Goal: Communication & Community: Share content

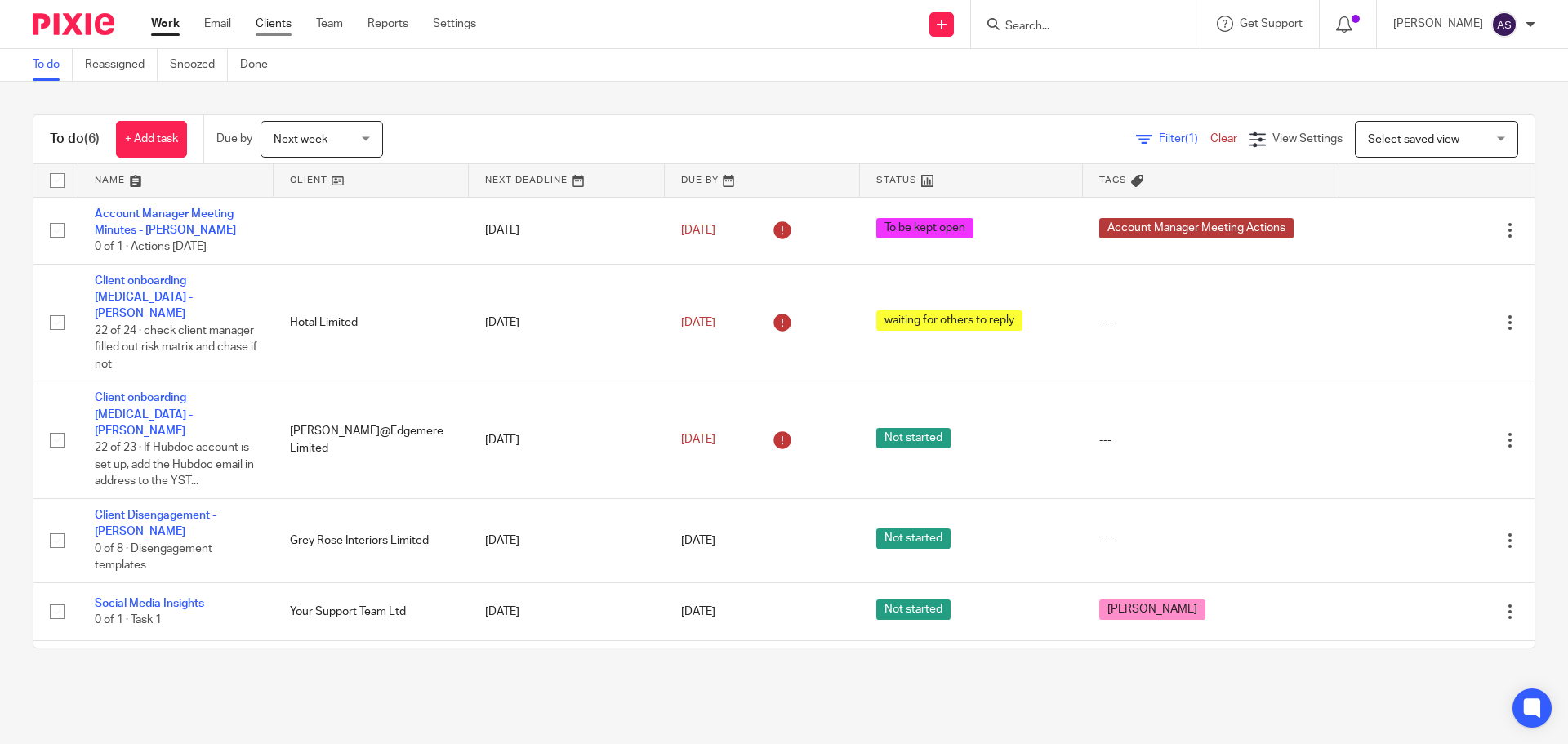
click at [275, 25] on link "Clients" at bounding box center [274, 24] width 36 height 16
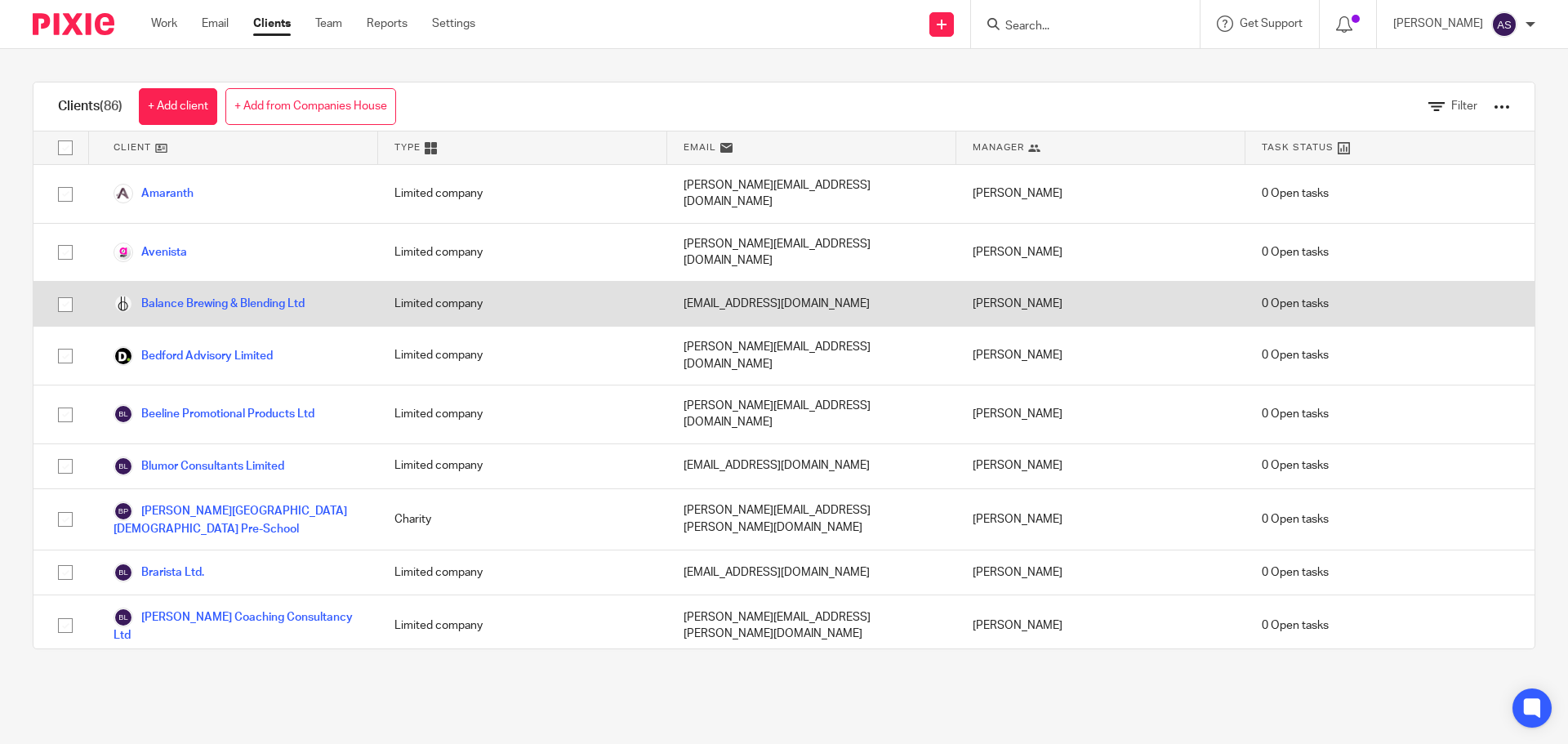
click at [59, 289] on input "checkbox" at bounding box center [66, 305] width 31 height 31
checkbox input "true"
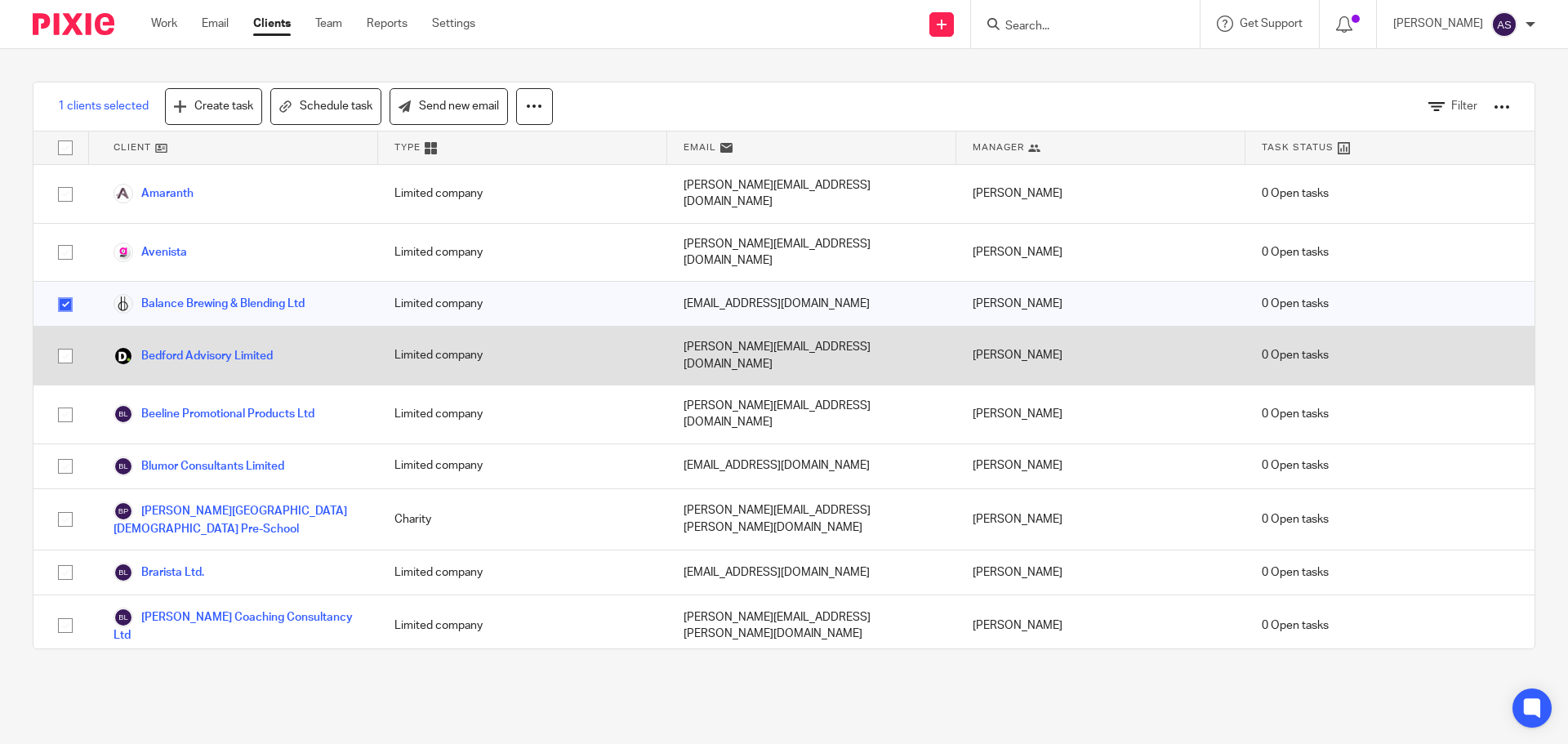
click at [67, 340] on input "checkbox" at bounding box center [66, 356] width 31 height 31
checkbox input "true"
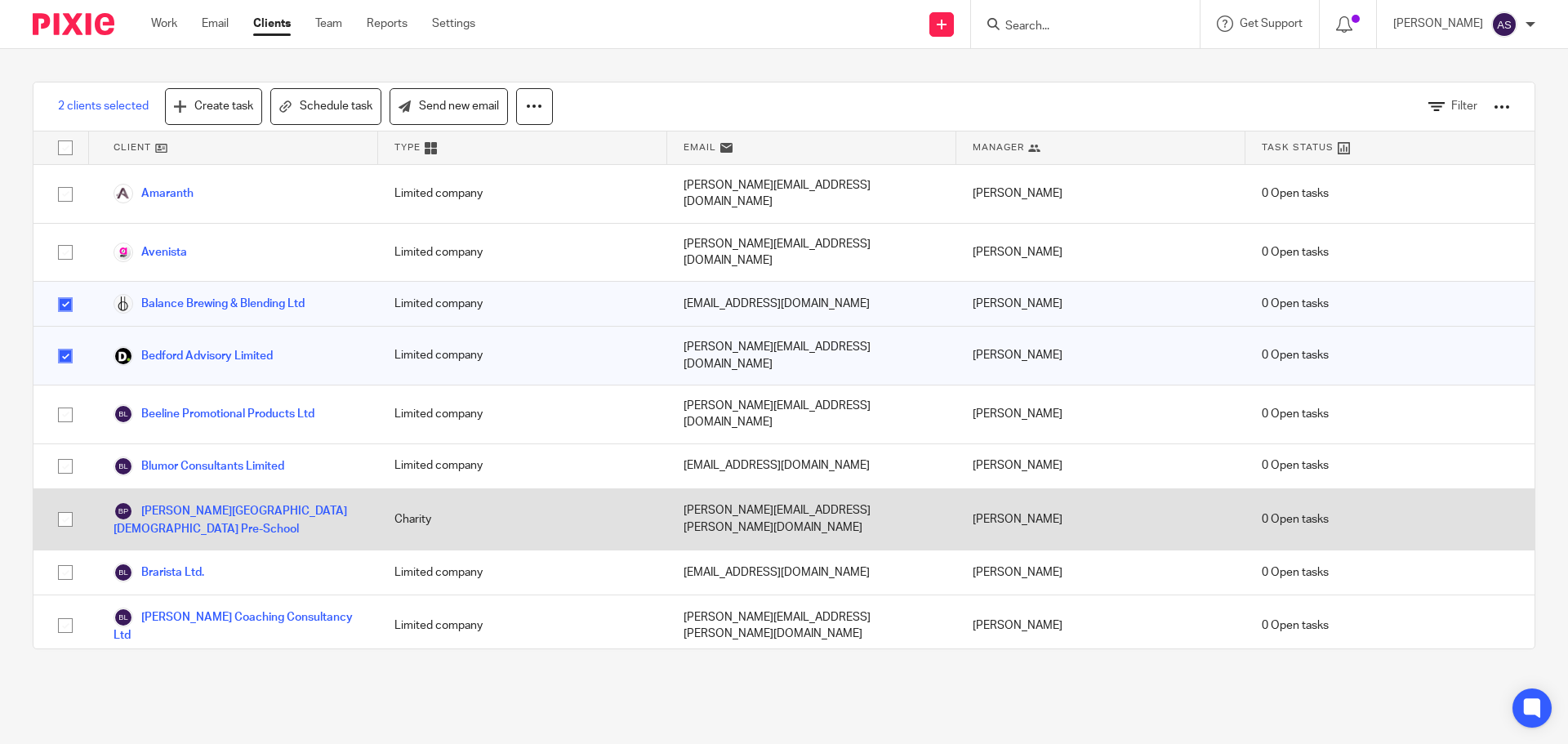
click at [64, 504] on input "checkbox" at bounding box center [66, 520] width 31 height 31
checkbox input "true"
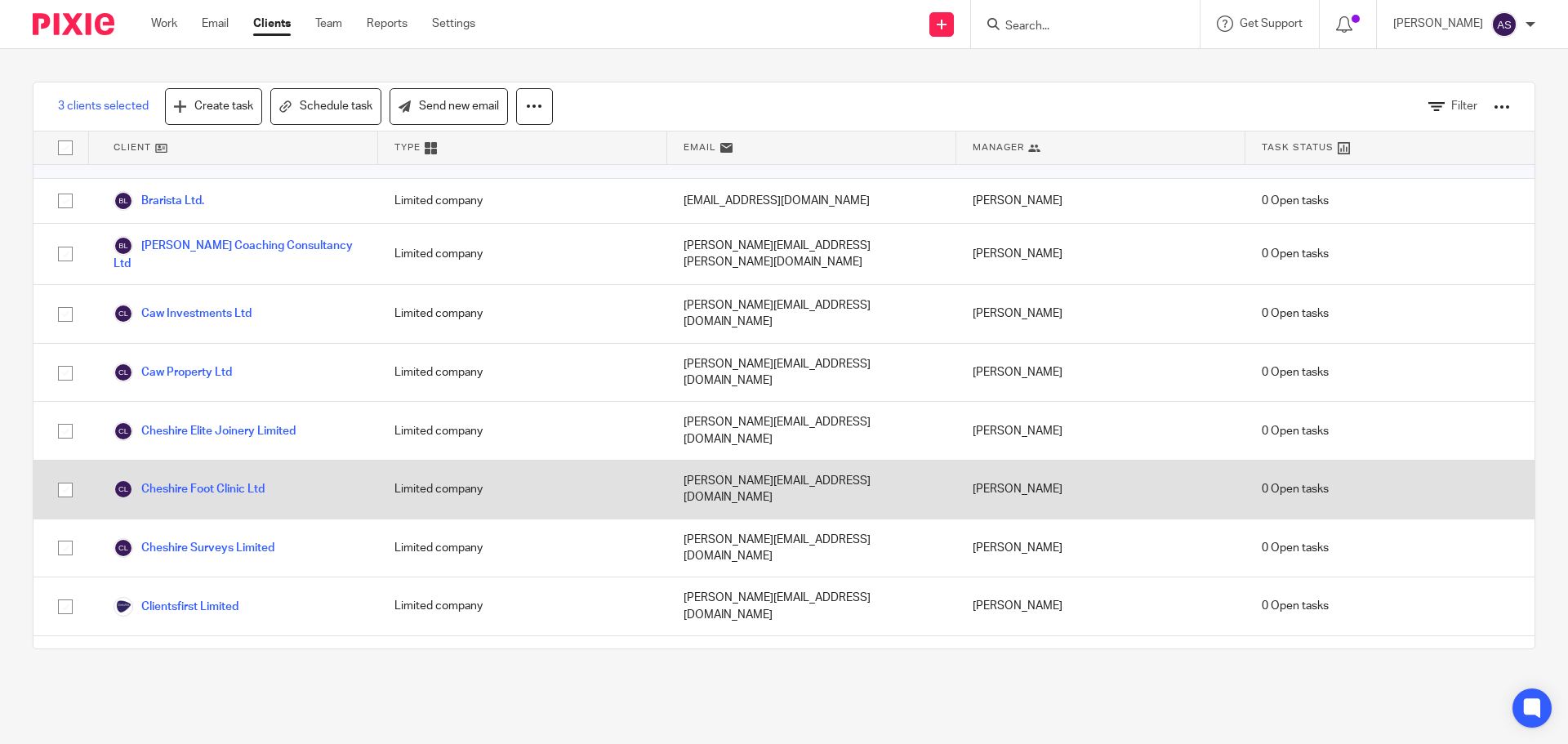
scroll to position [409, 0]
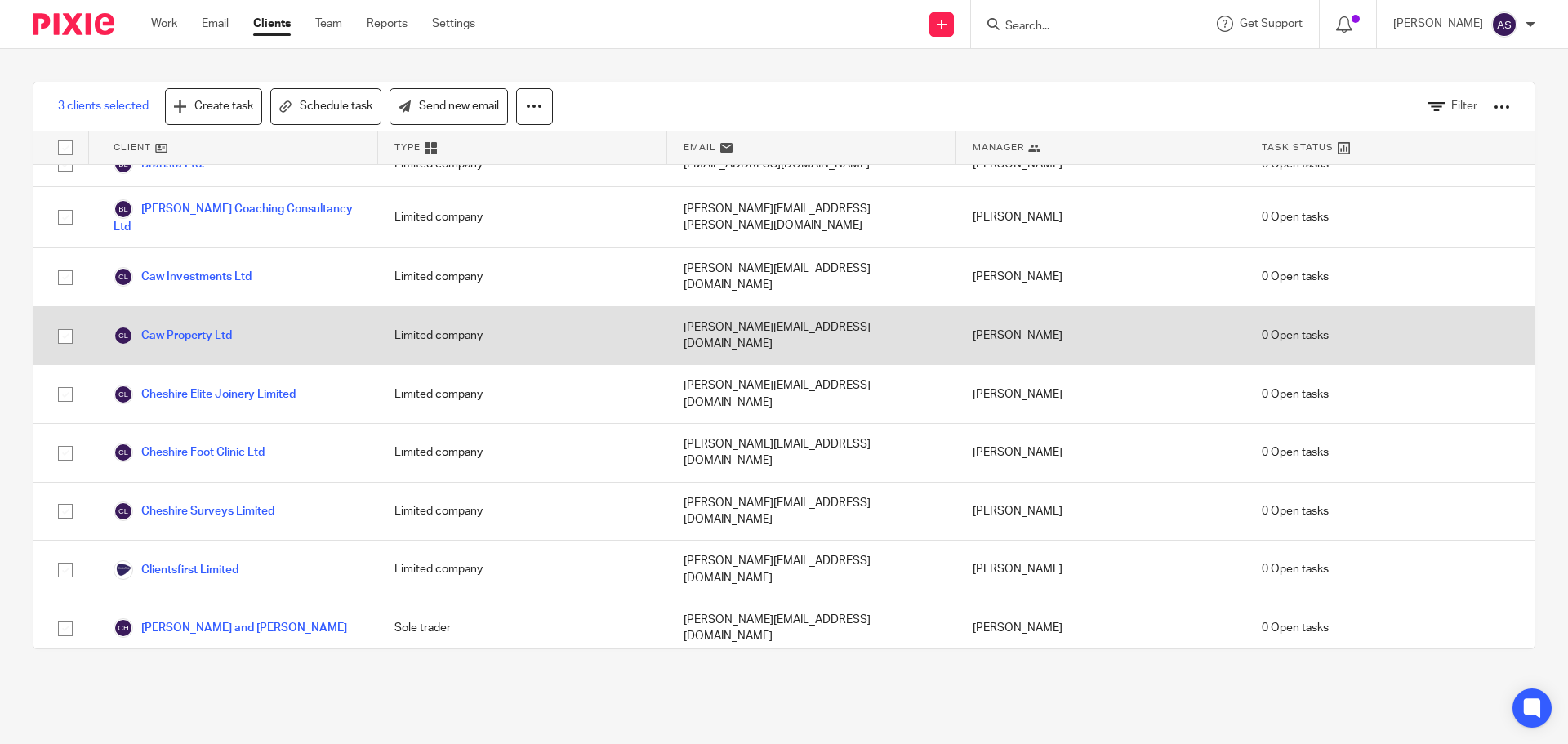
click at [71, 321] on input "checkbox" at bounding box center [66, 336] width 31 height 31
checkbox input "true"
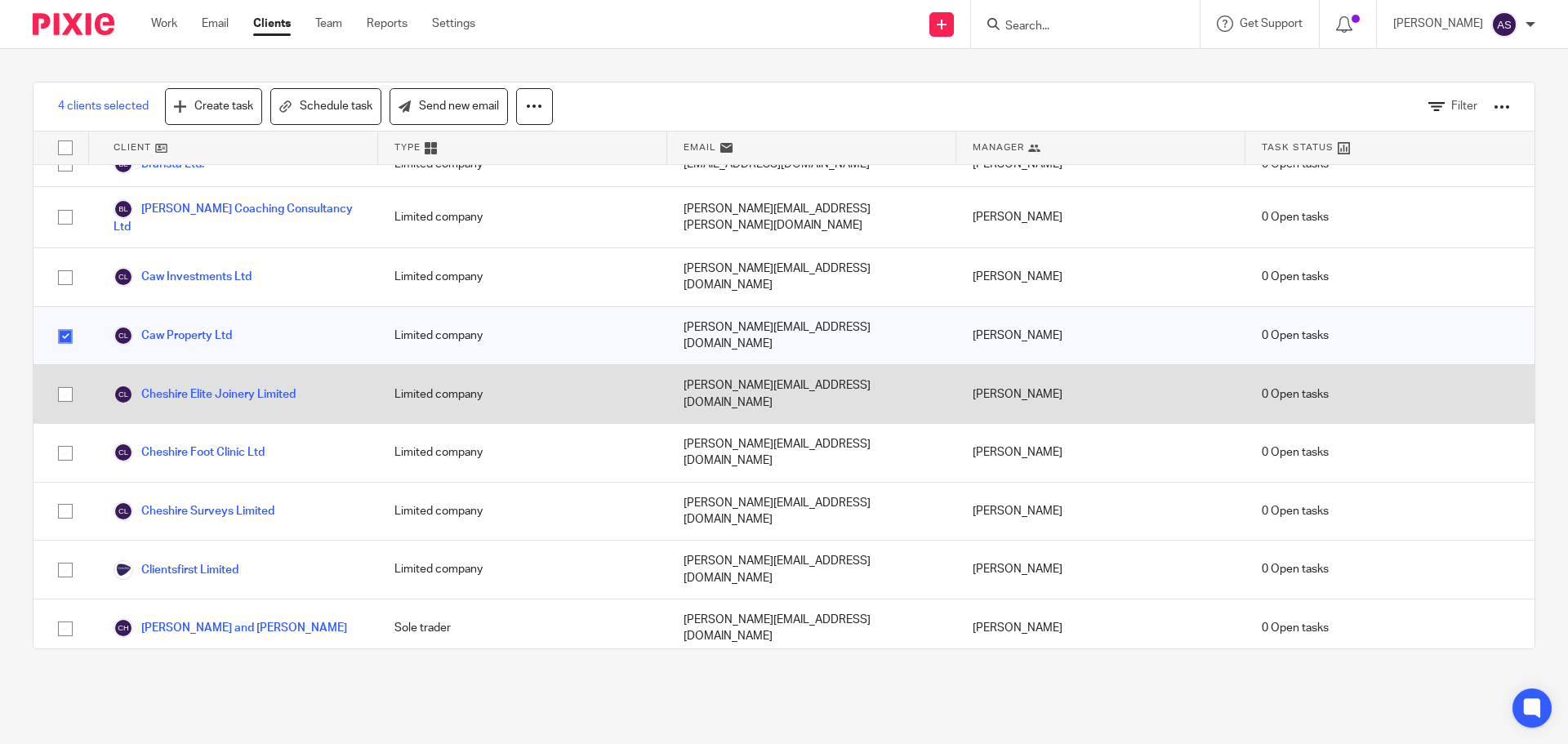
click at [67, 379] on input "checkbox" at bounding box center [66, 395] width 31 height 31
checkbox input "true"
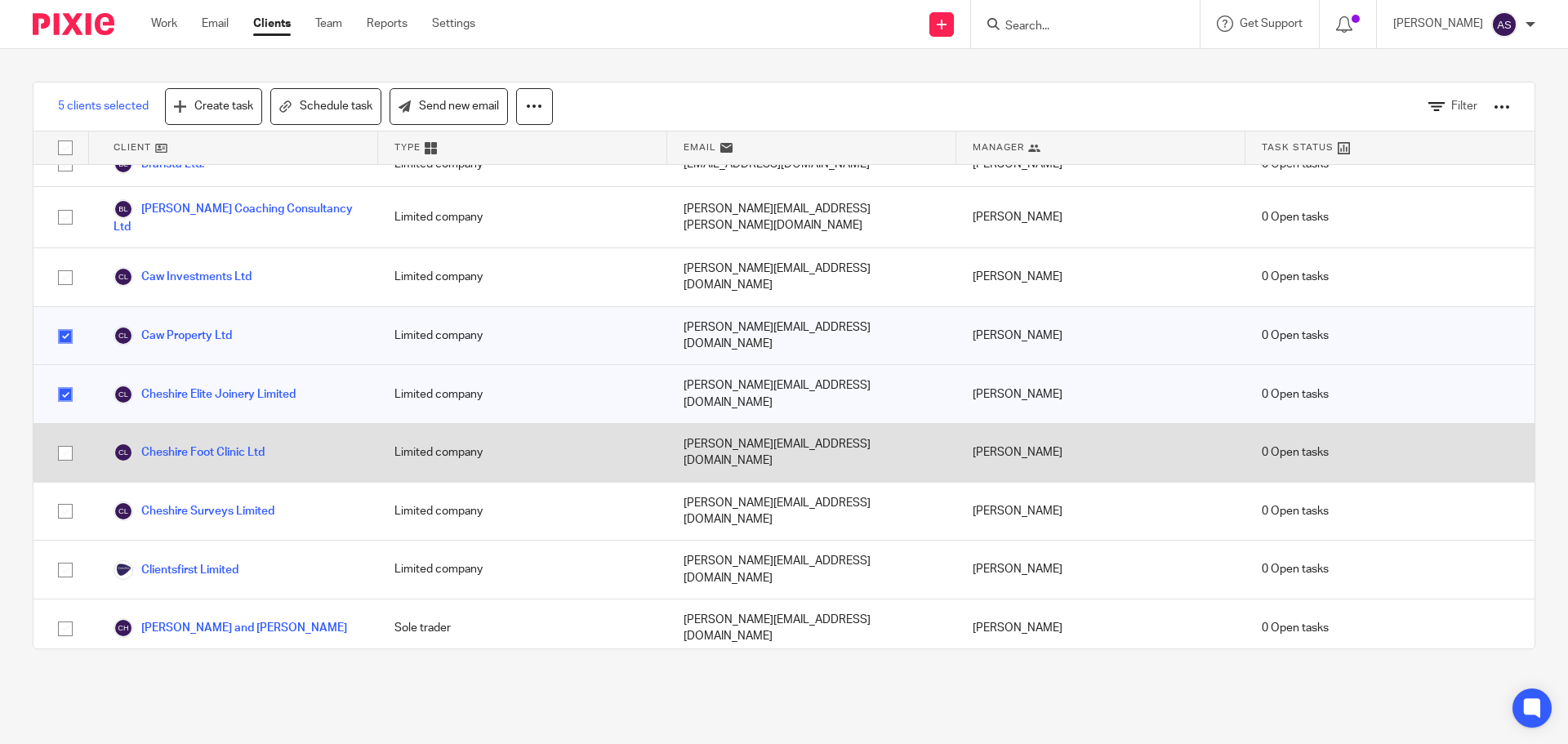
click at [66, 437] on input "checkbox" at bounding box center [66, 453] width 31 height 31
checkbox input "true"
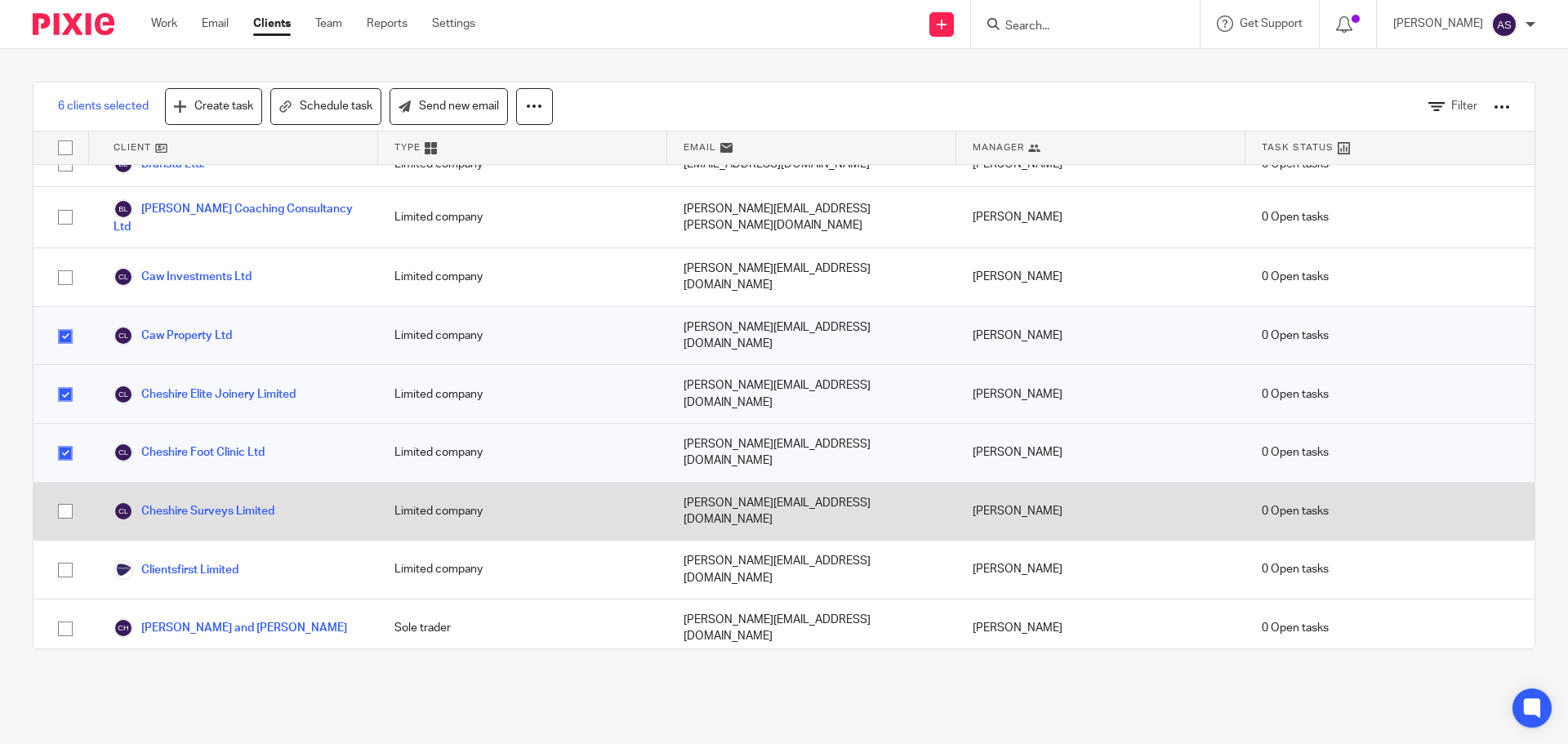
click at [70, 496] on input "checkbox" at bounding box center [66, 511] width 31 height 31
checkbox input "true"
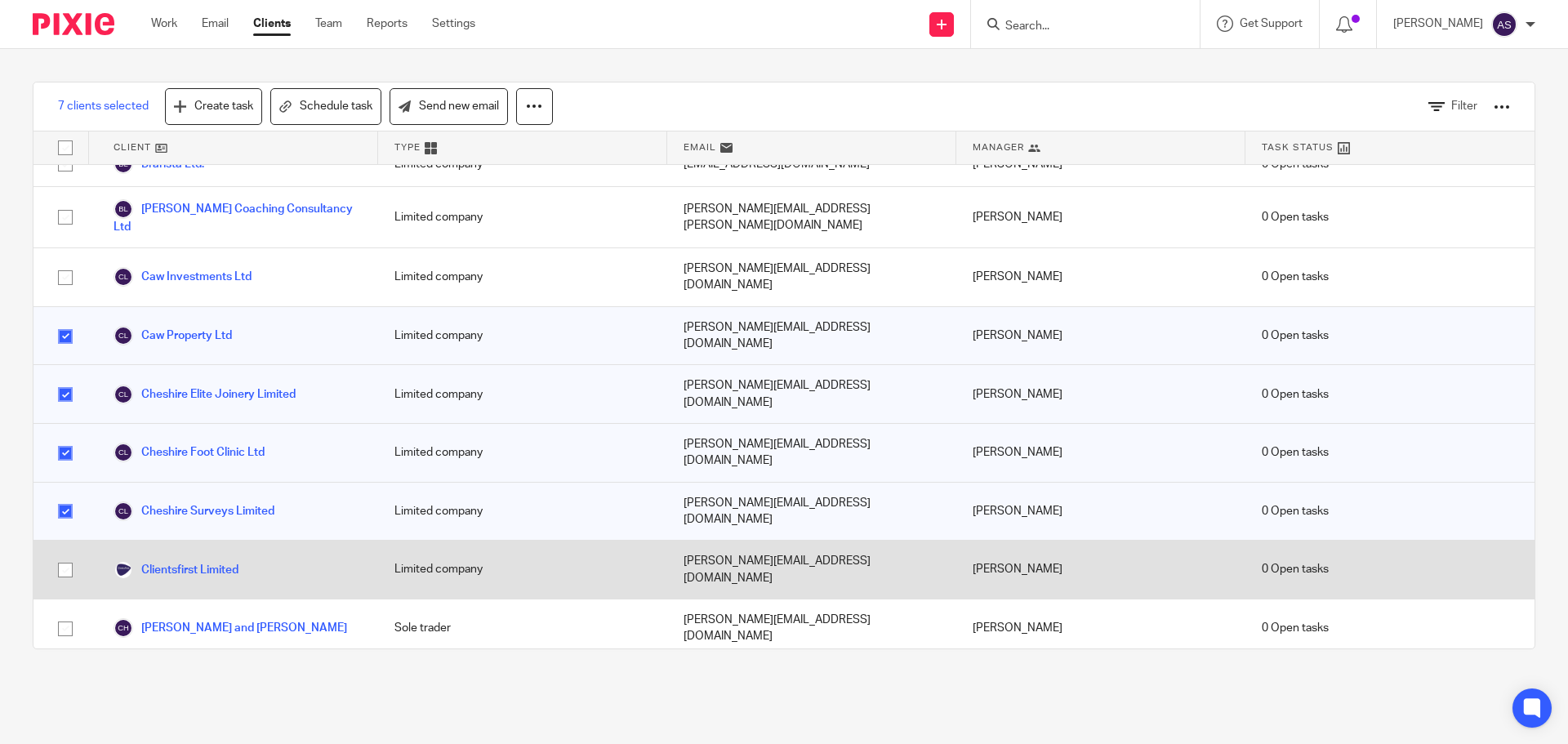
click at [69, 554] on input "checkbox" at bounding box center [66, 570] width 31 height 31
checkbox input "true"
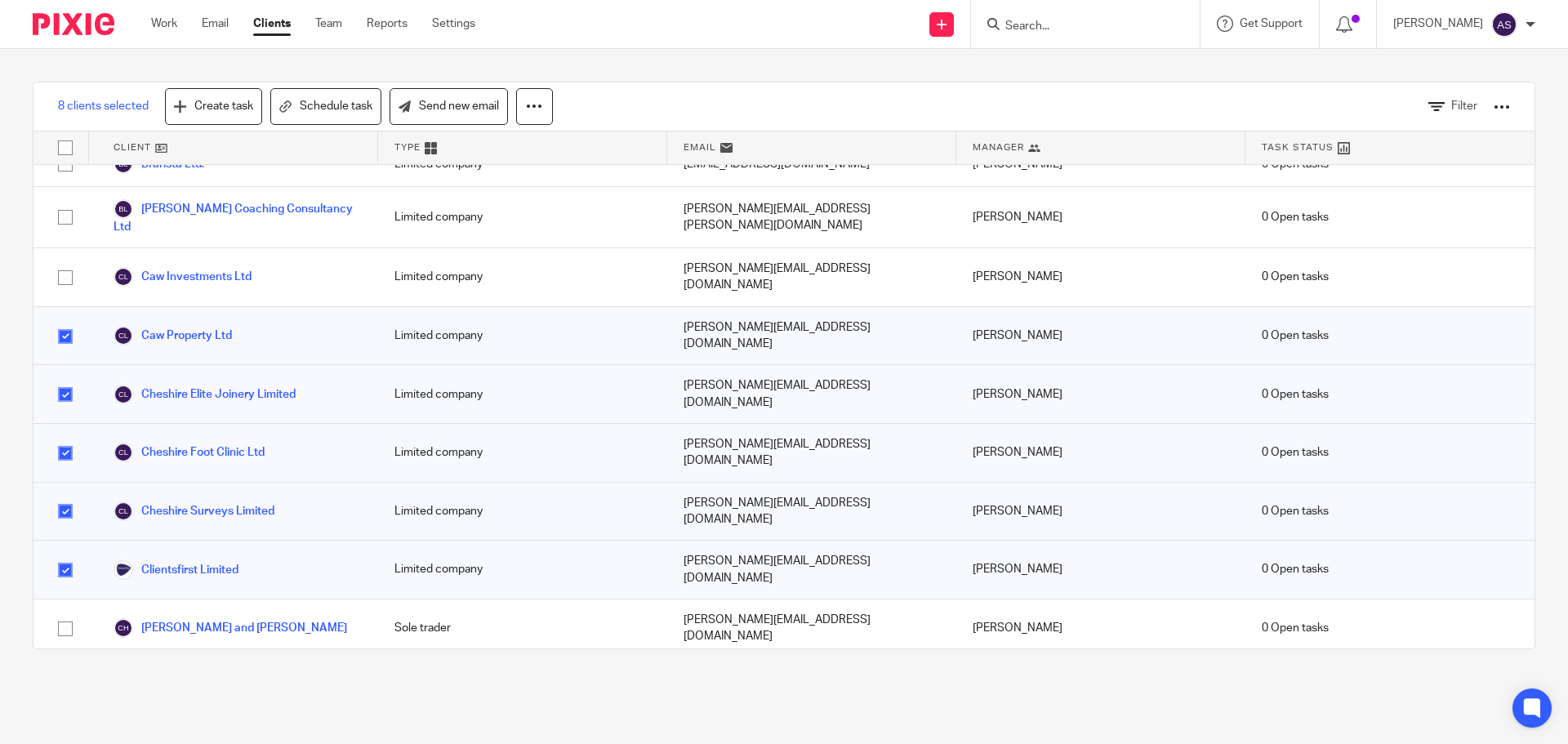
click at [65, 671] on input "checkbox" at bounding box center [66, 686] width 31 height 31
checkbox input "true"
click at [65, 723] on input "checkbox" at bounding box center [66, 739] width 31 height 31
checkbox input "true"
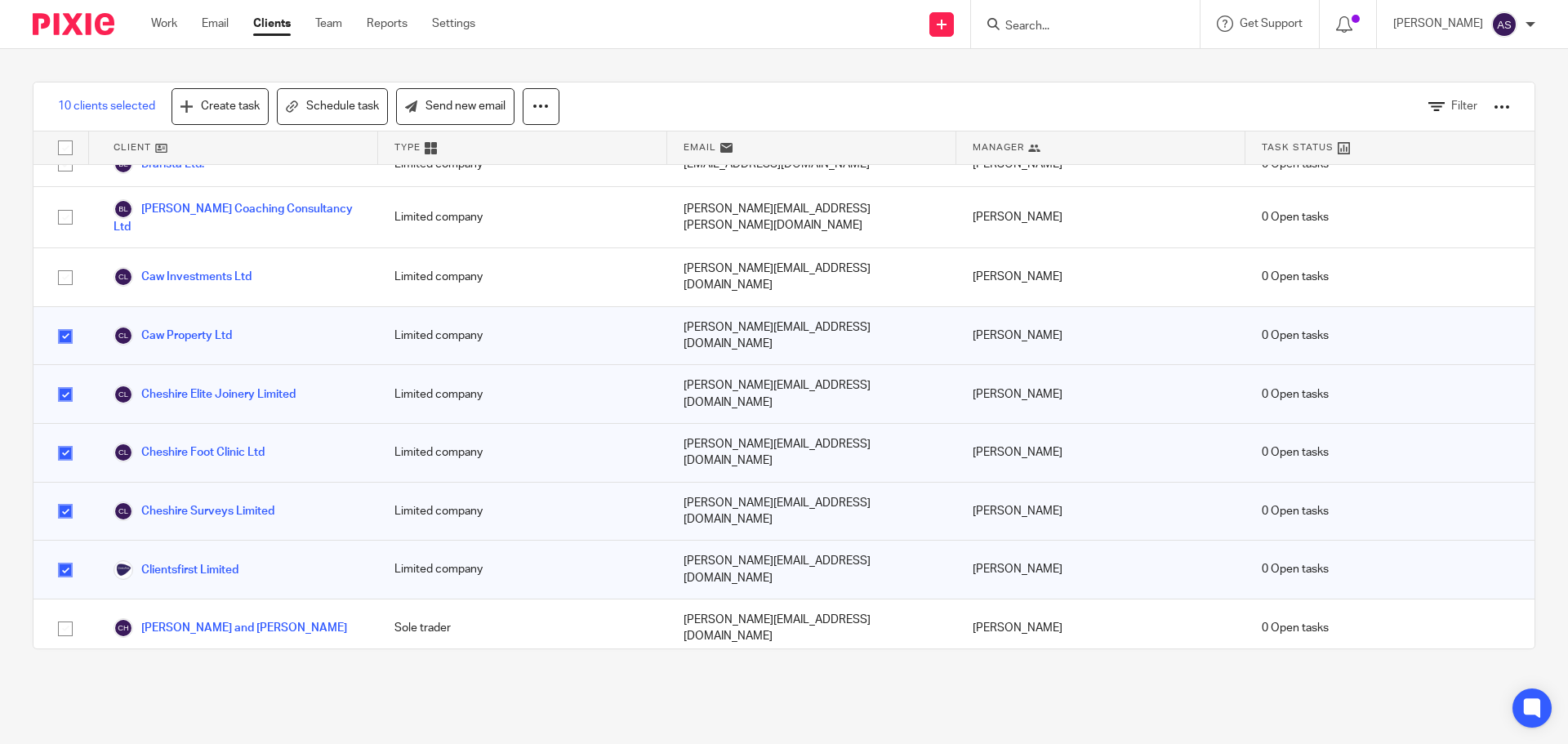
checkbox input "true"
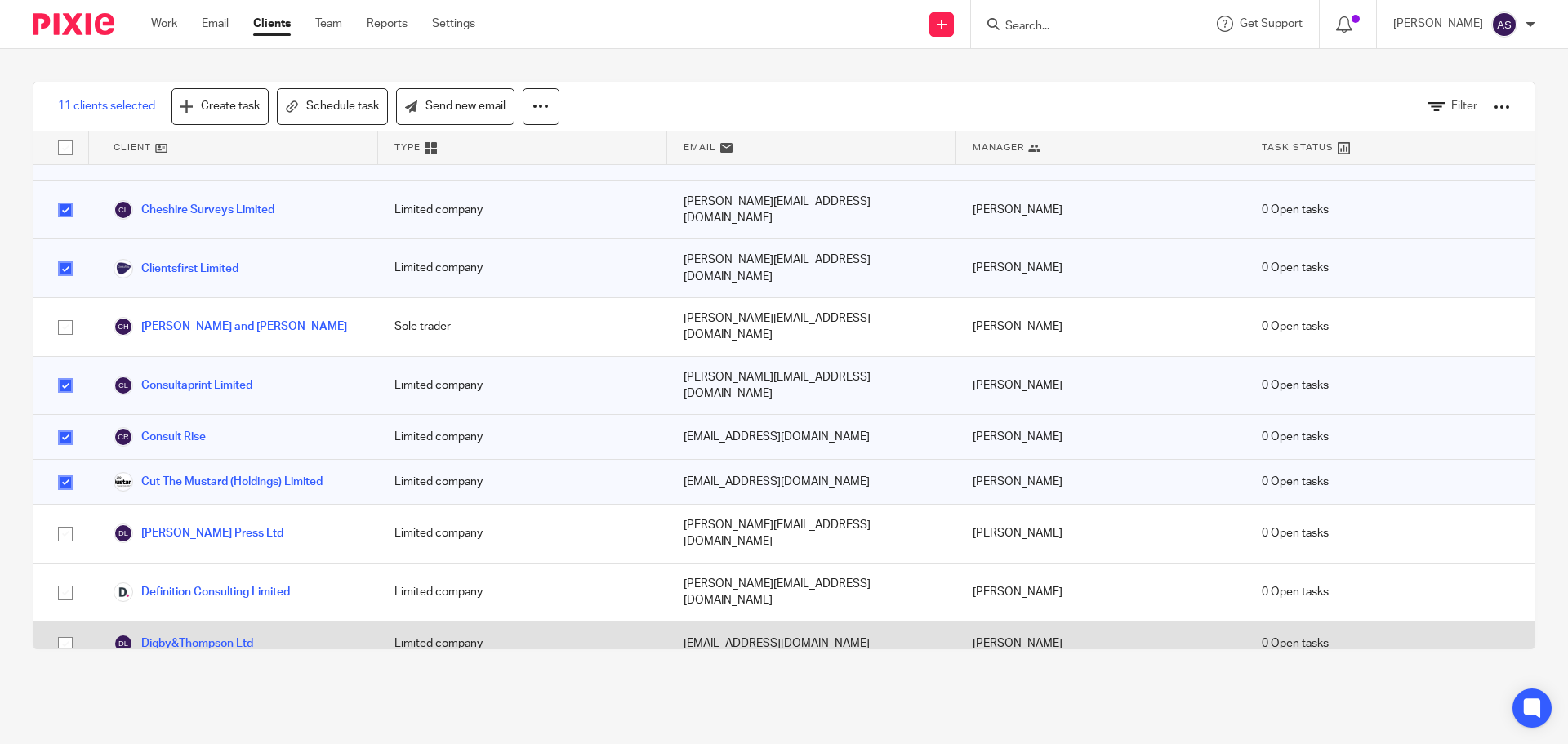
scroll to position [735, 0]
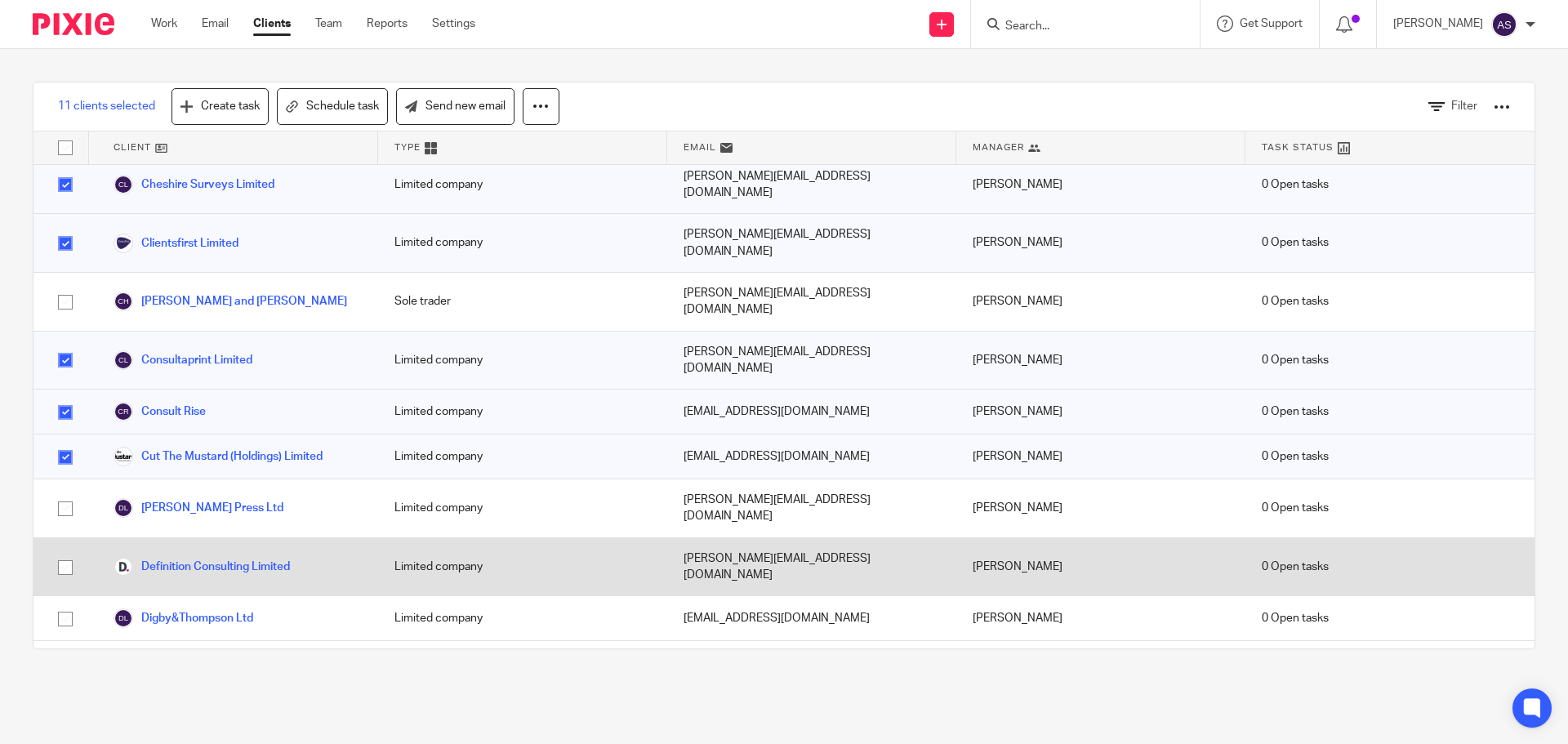
click at [68, 552] on input "checkbox" at bounding box center [66, 567] width 31 height 31
checkbox input "true"
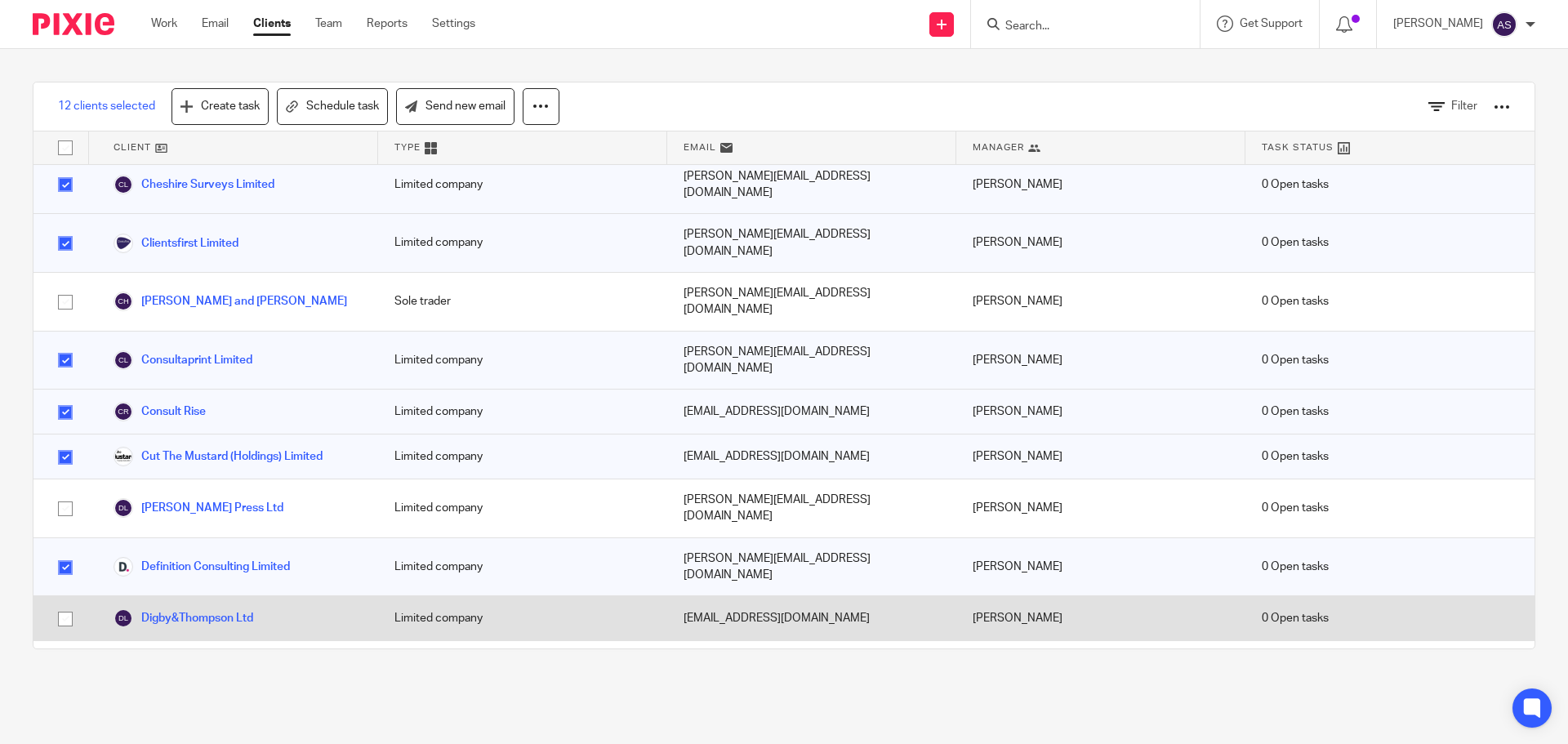
click at [64, 603] on input "checkbox" at bounding box center [66, 619] width 31 height 31
checkbox input "true"
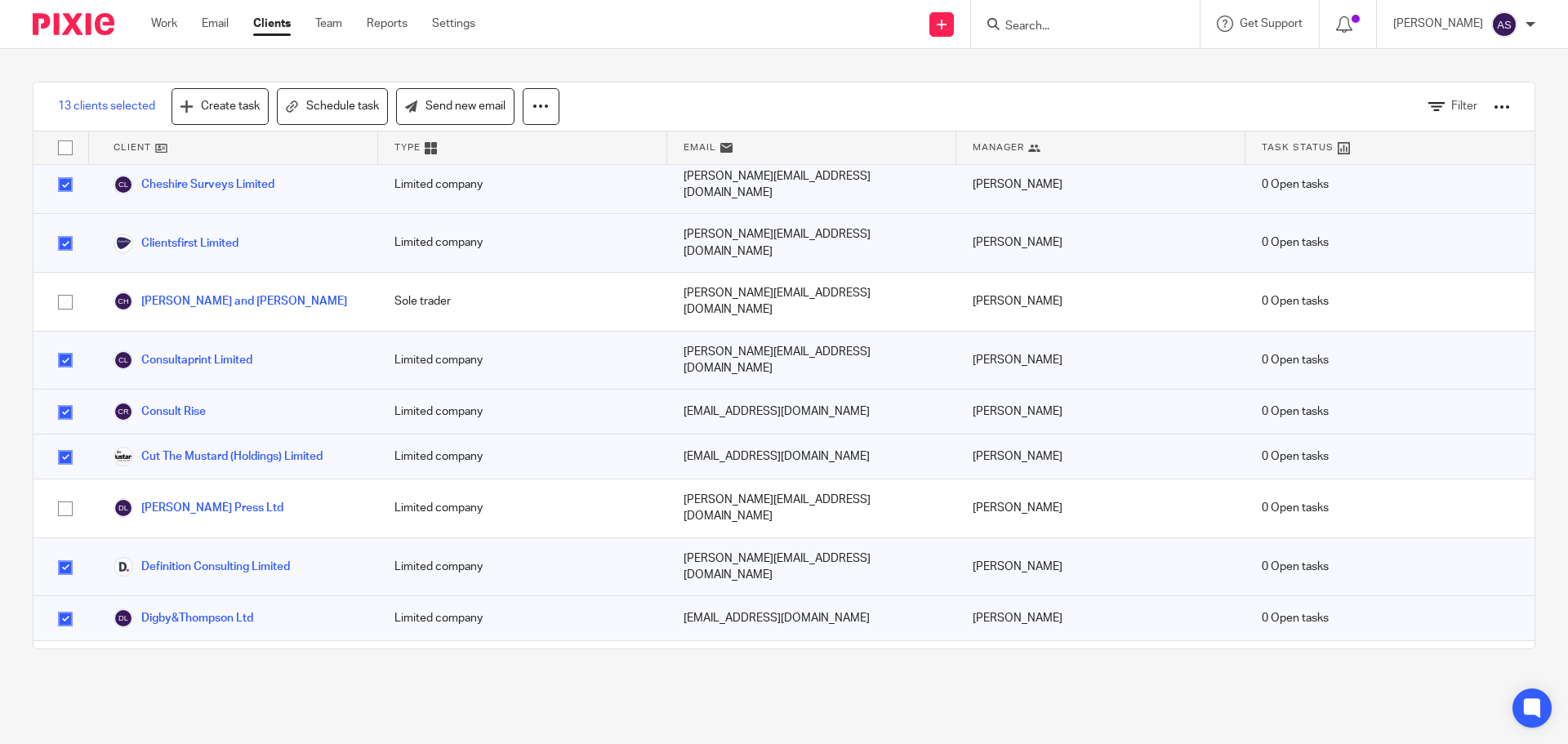
scroll to position [980, 0]
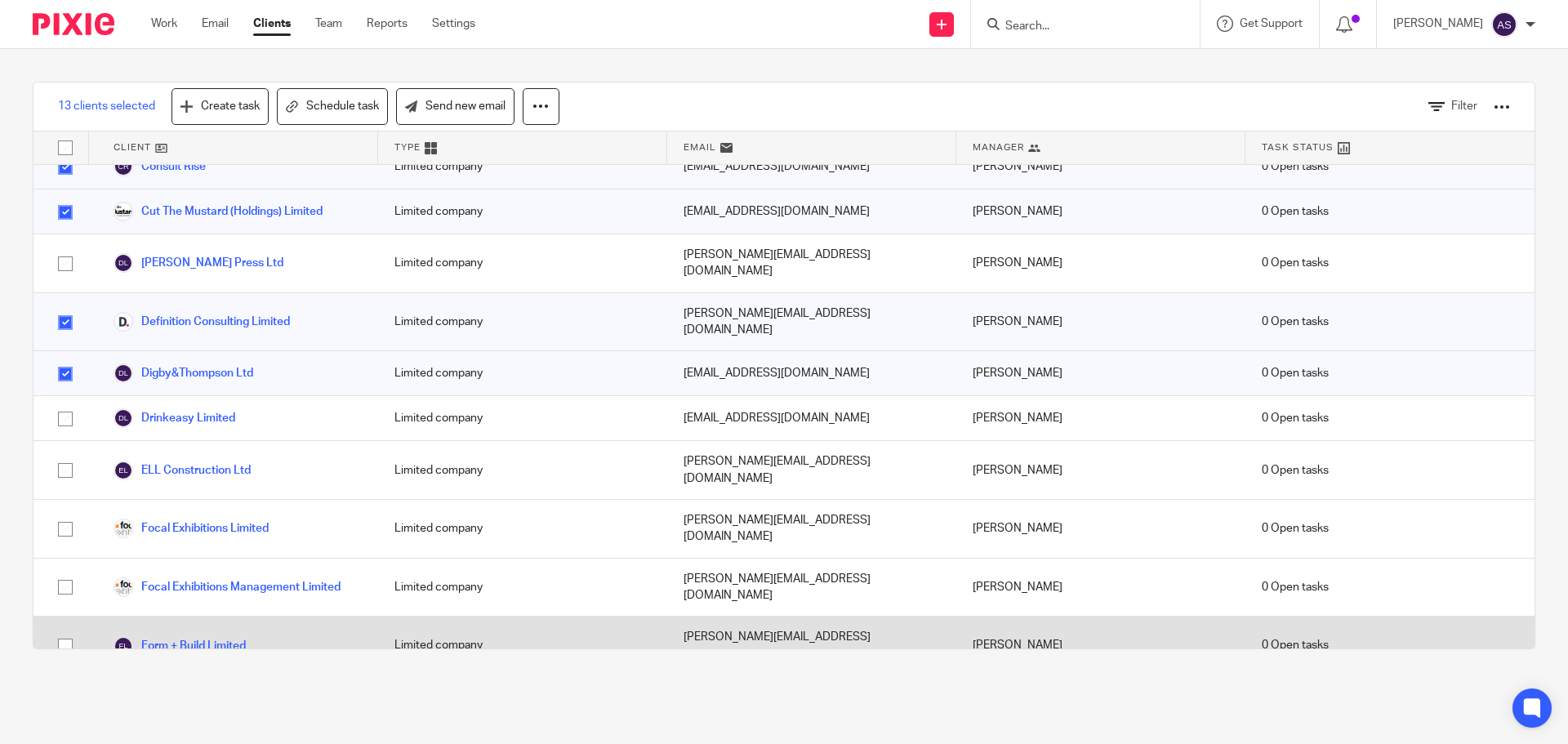
click at [66, 631] on input "checkbox" at bounding box center [66, 646] width 31 height 31
checkbox input "true"
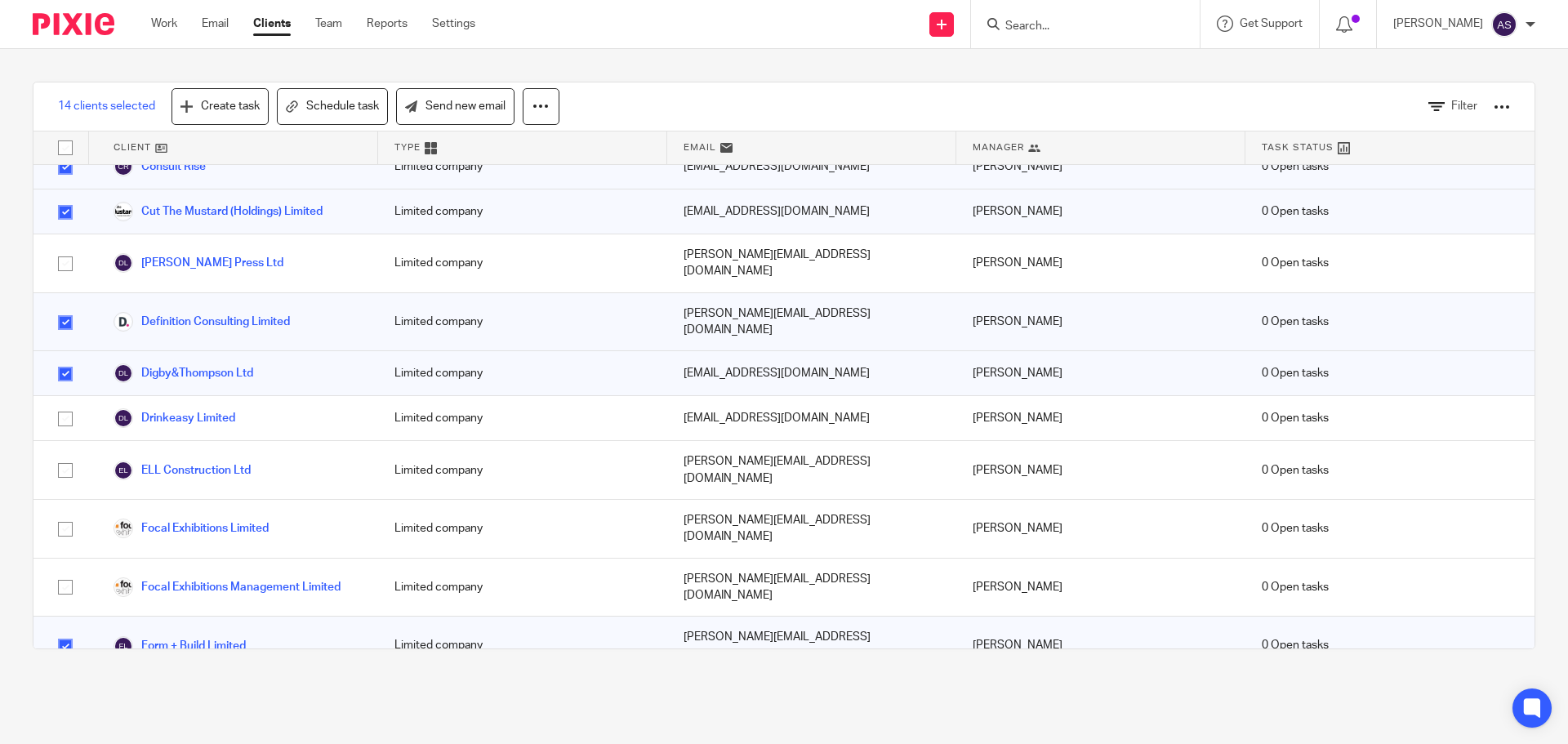
click at [61, 689] on input "checkbox" at bounding box center [66, 705] width 31 height 31
checkbox input "true"
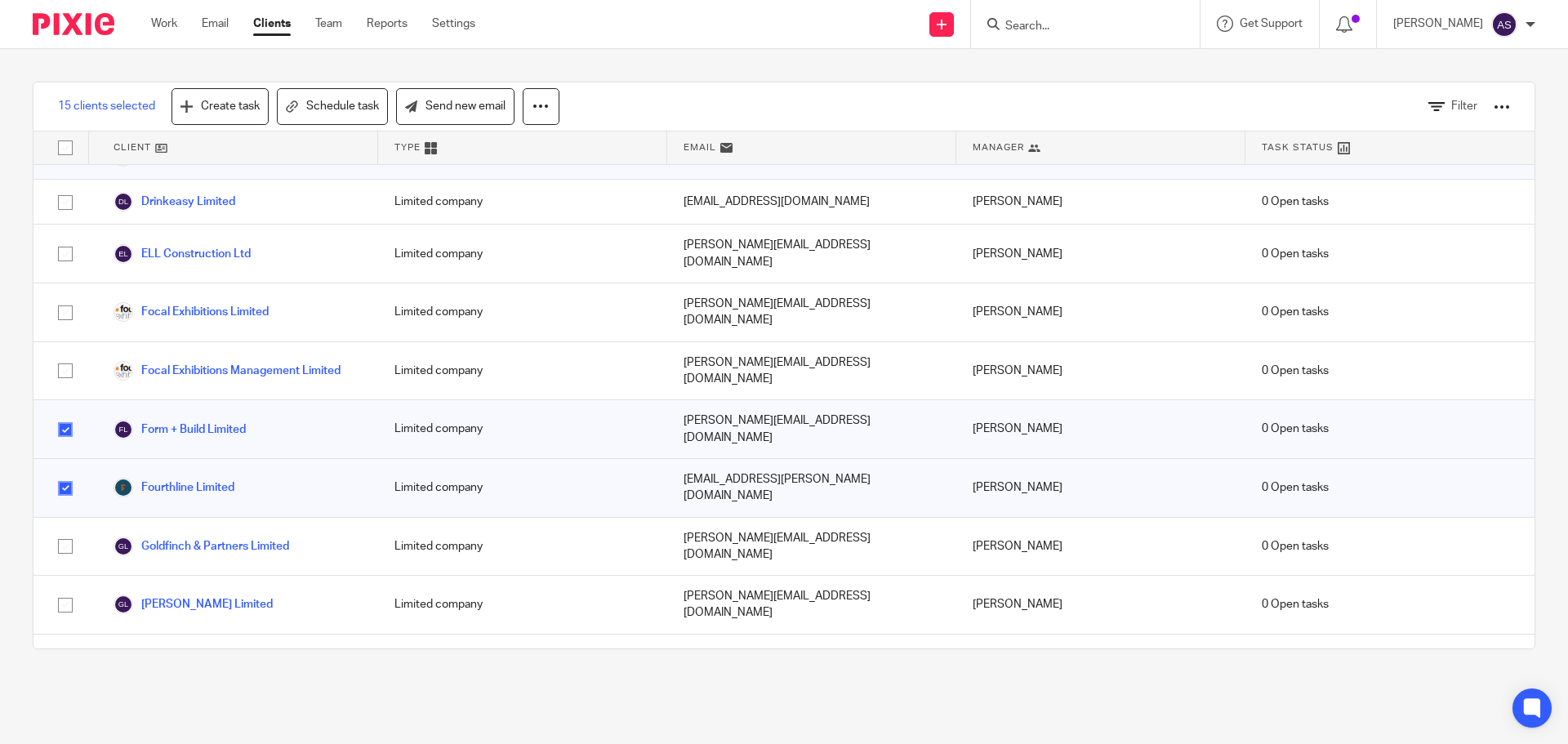
scroll to position [1225, 0]
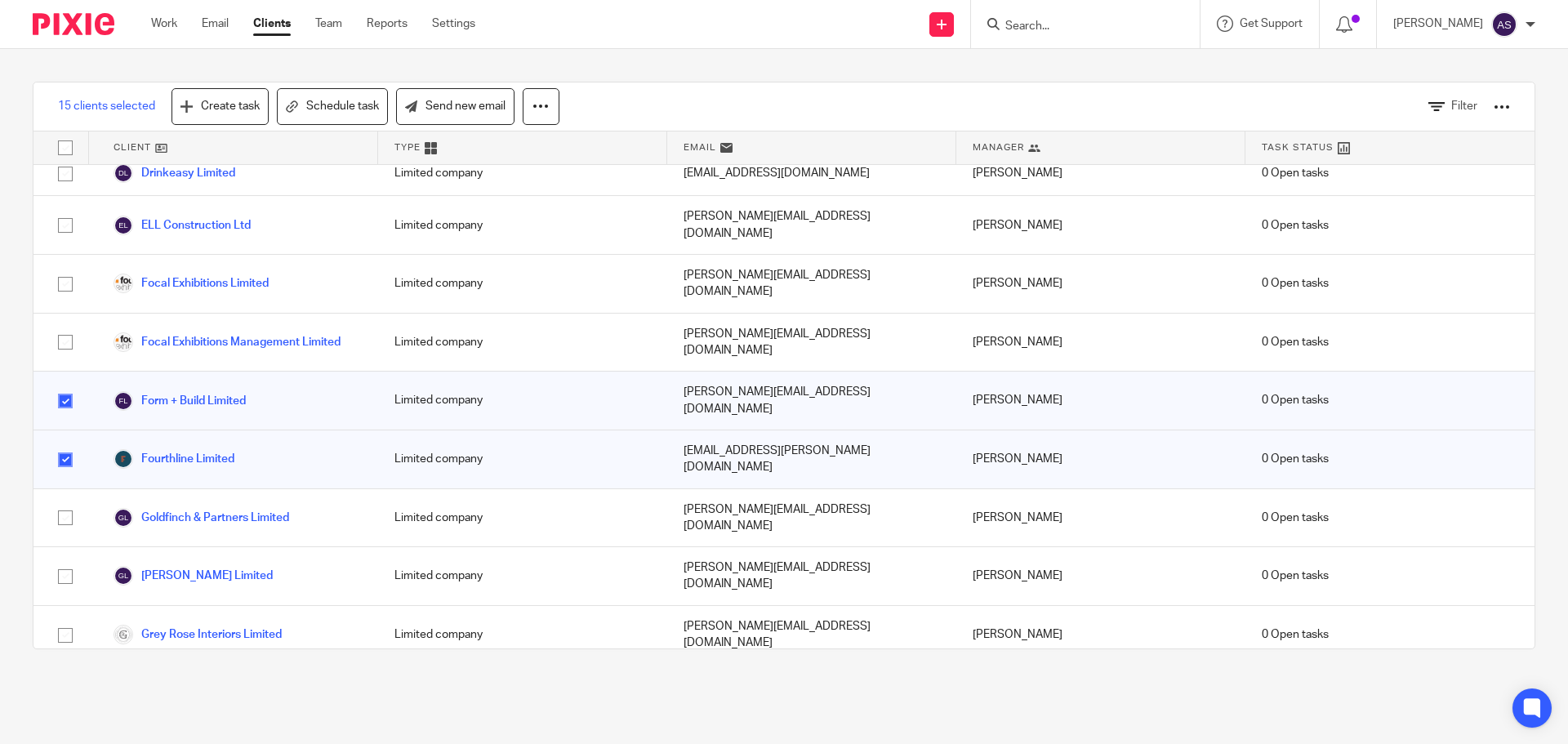
checkbox input "true"
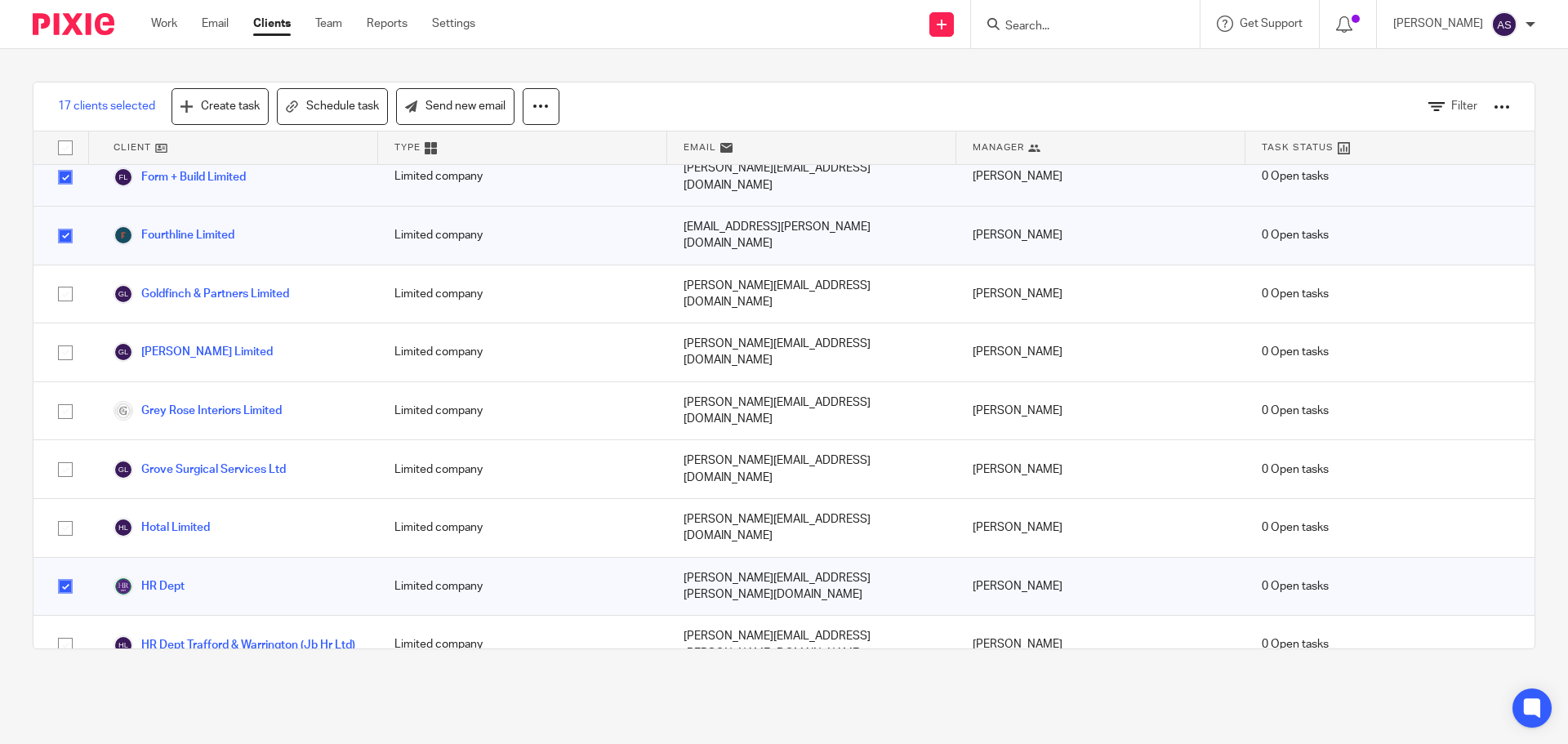
scroll to position [1470, 0]
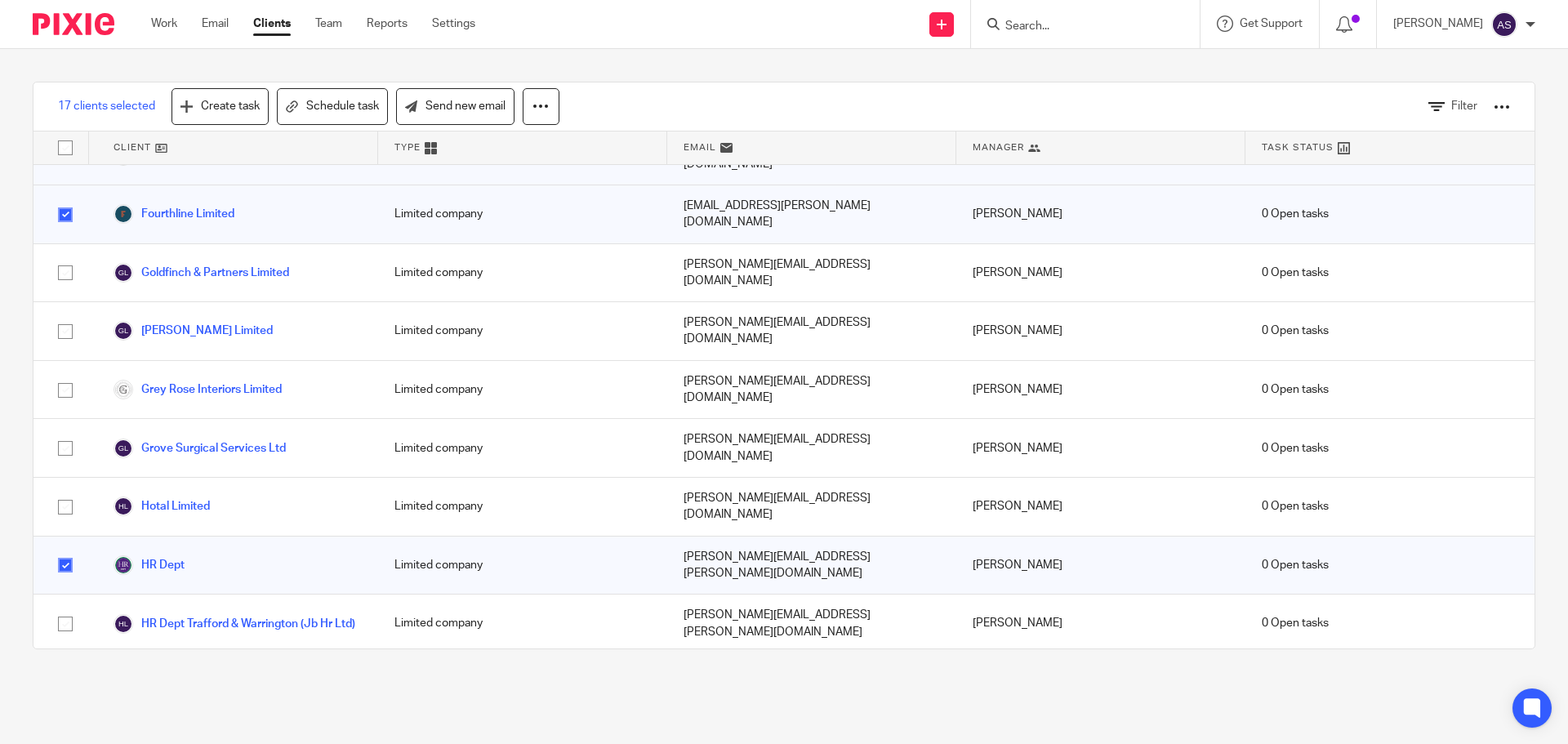
click at [68, 725] on input "checkbox" at bounding box center [66, 741] width 31 height 31
checkbox input "true"
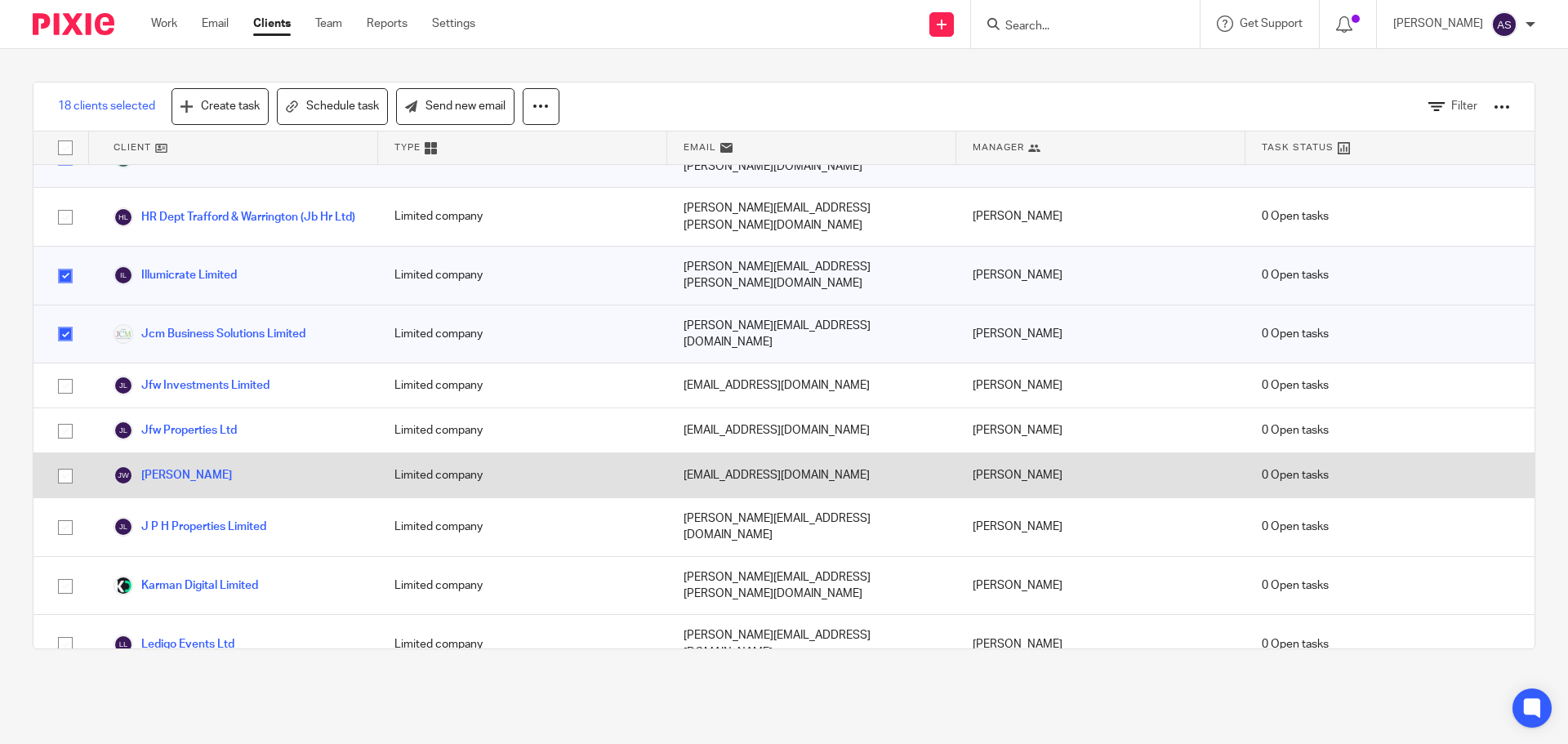
scroll to position [1878, 0]
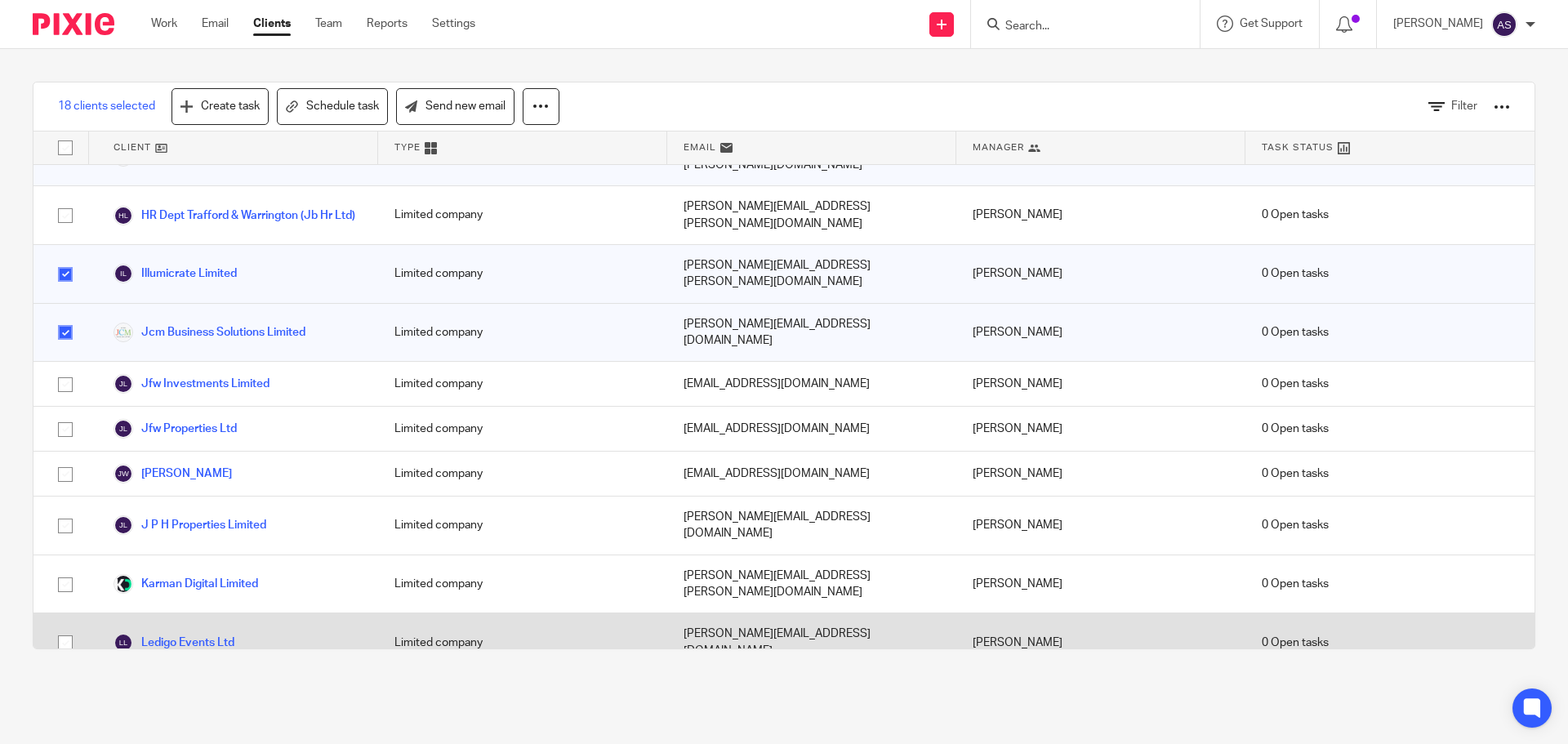
click at [68, 627] on input "checkbox" at bounding box center [66, 643] width 31 height 31
checkbox input "true"
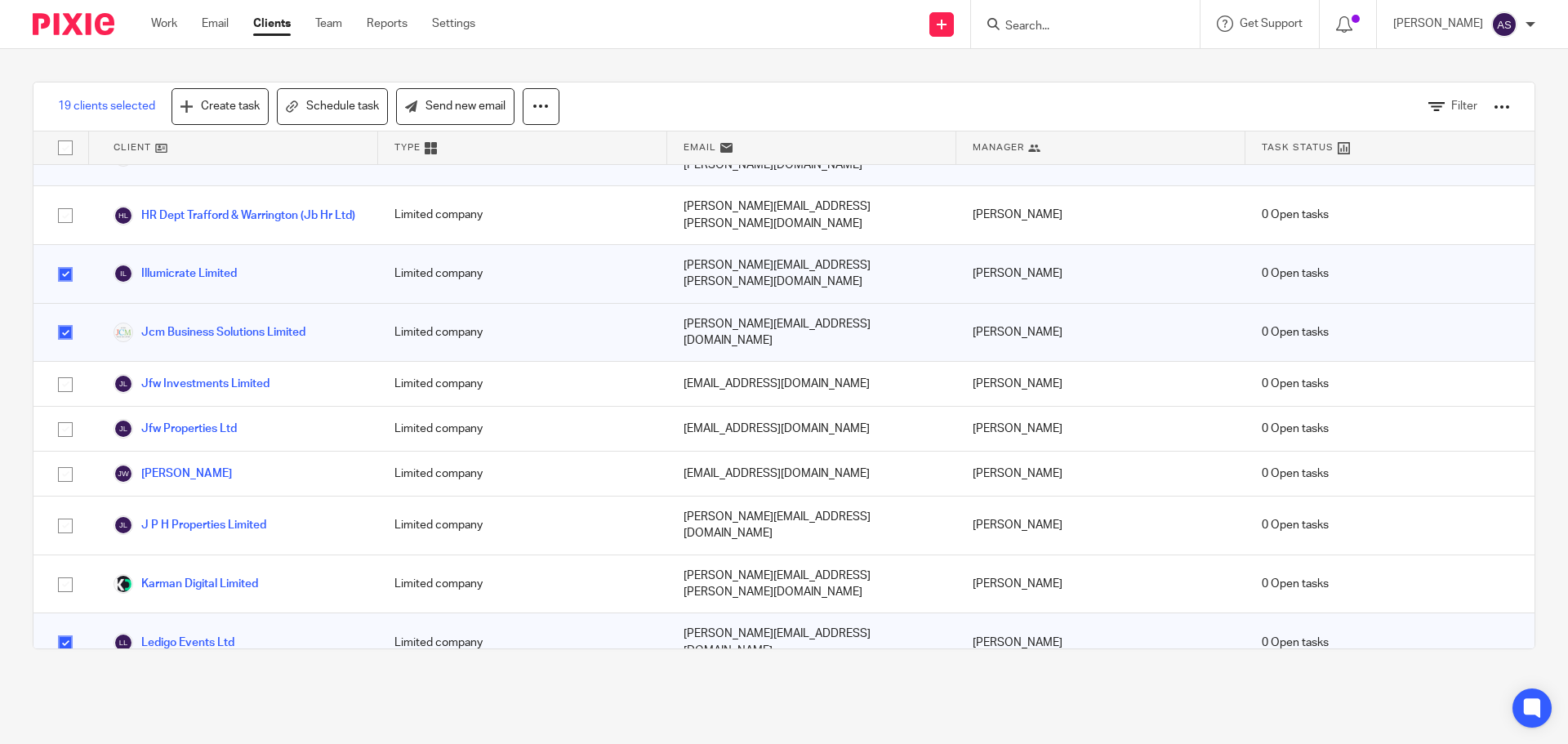
click at [68, 679] on input "checkbox" at bounding box center [66, 695] width 31 height 31
checkbox input "true"
click at [64, 732] on input "checkbox" at bounding box center [66, 748] width 31 height 31
checkbox input "true"
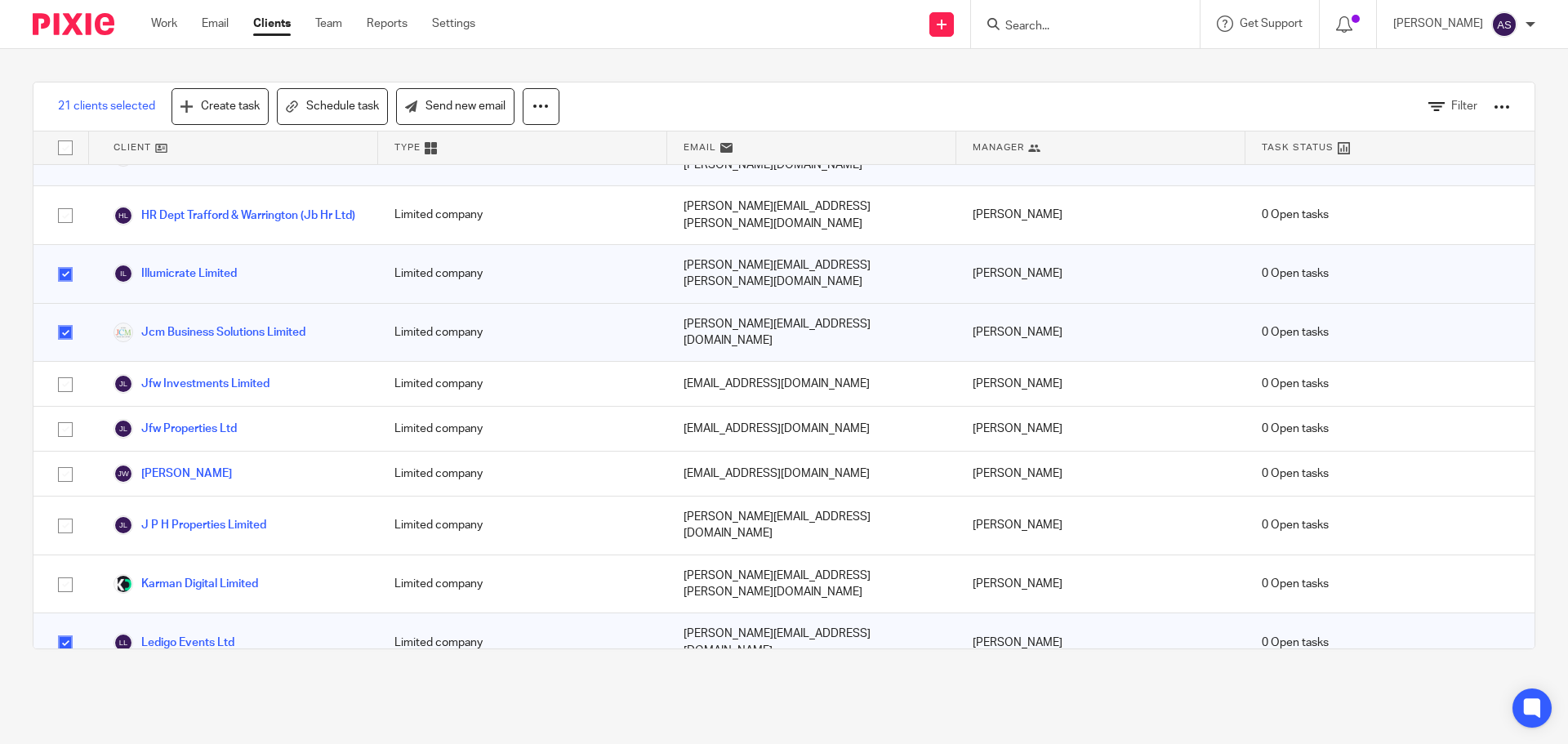
checkbox input "true"
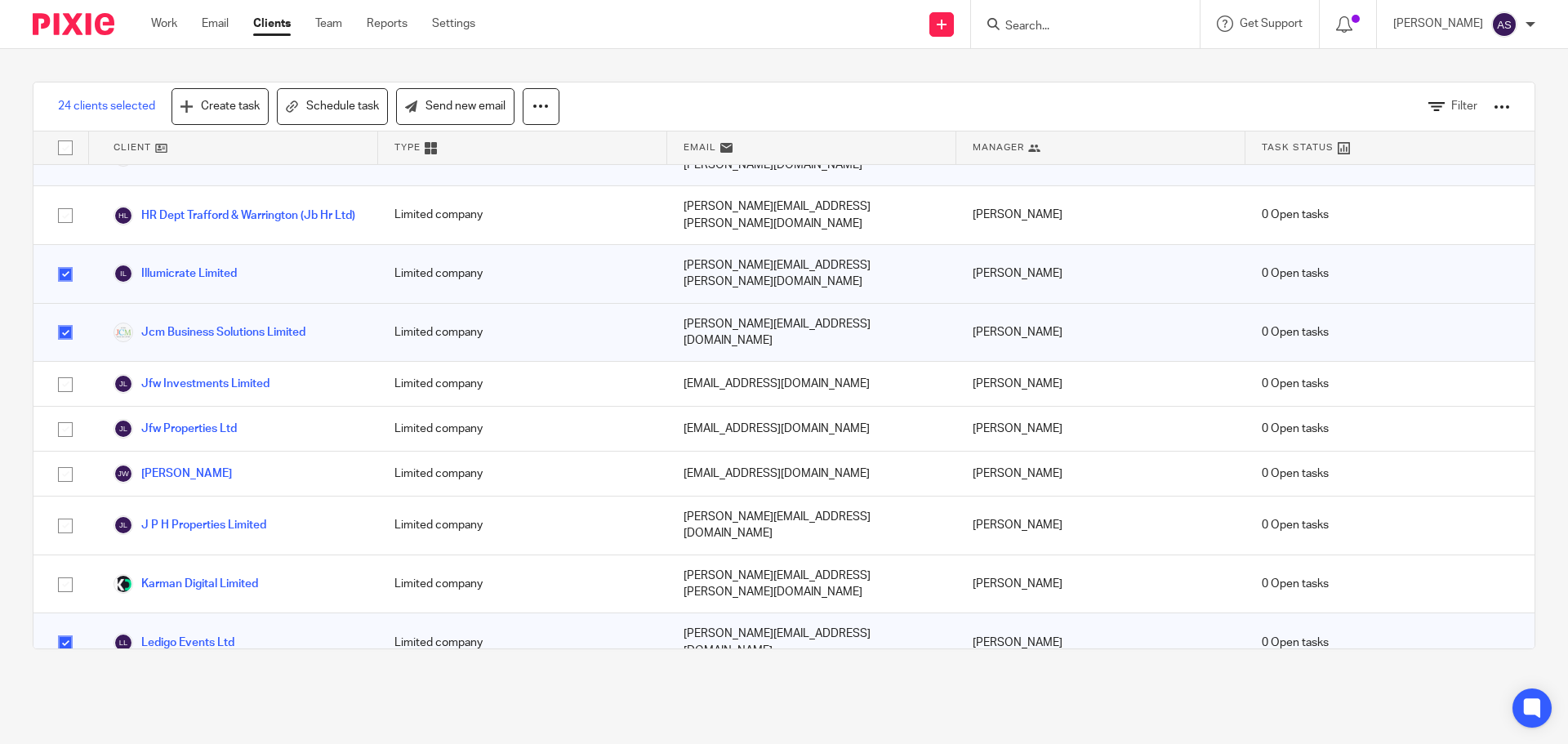
checkbox input "true"
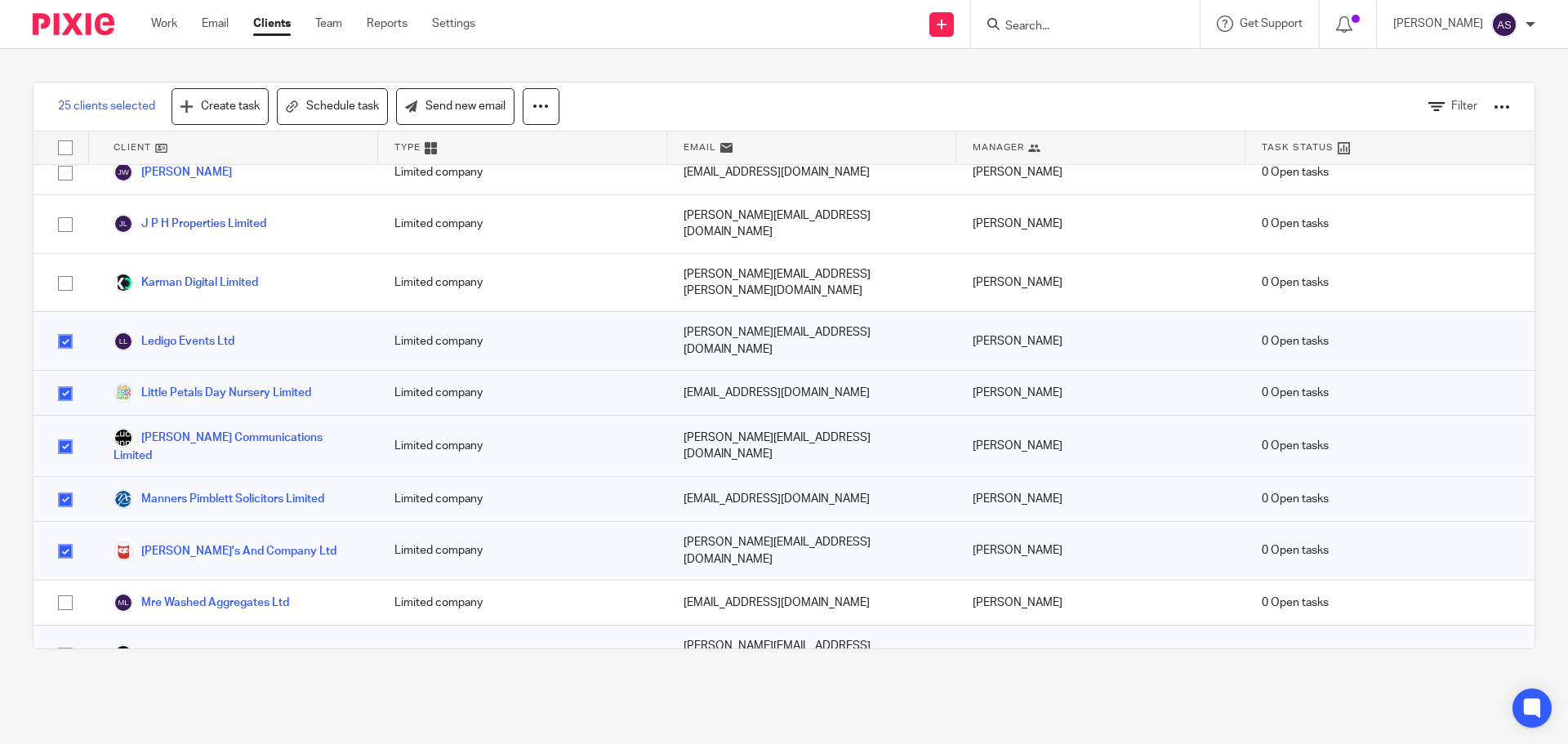
scroll to position [2205, 0]
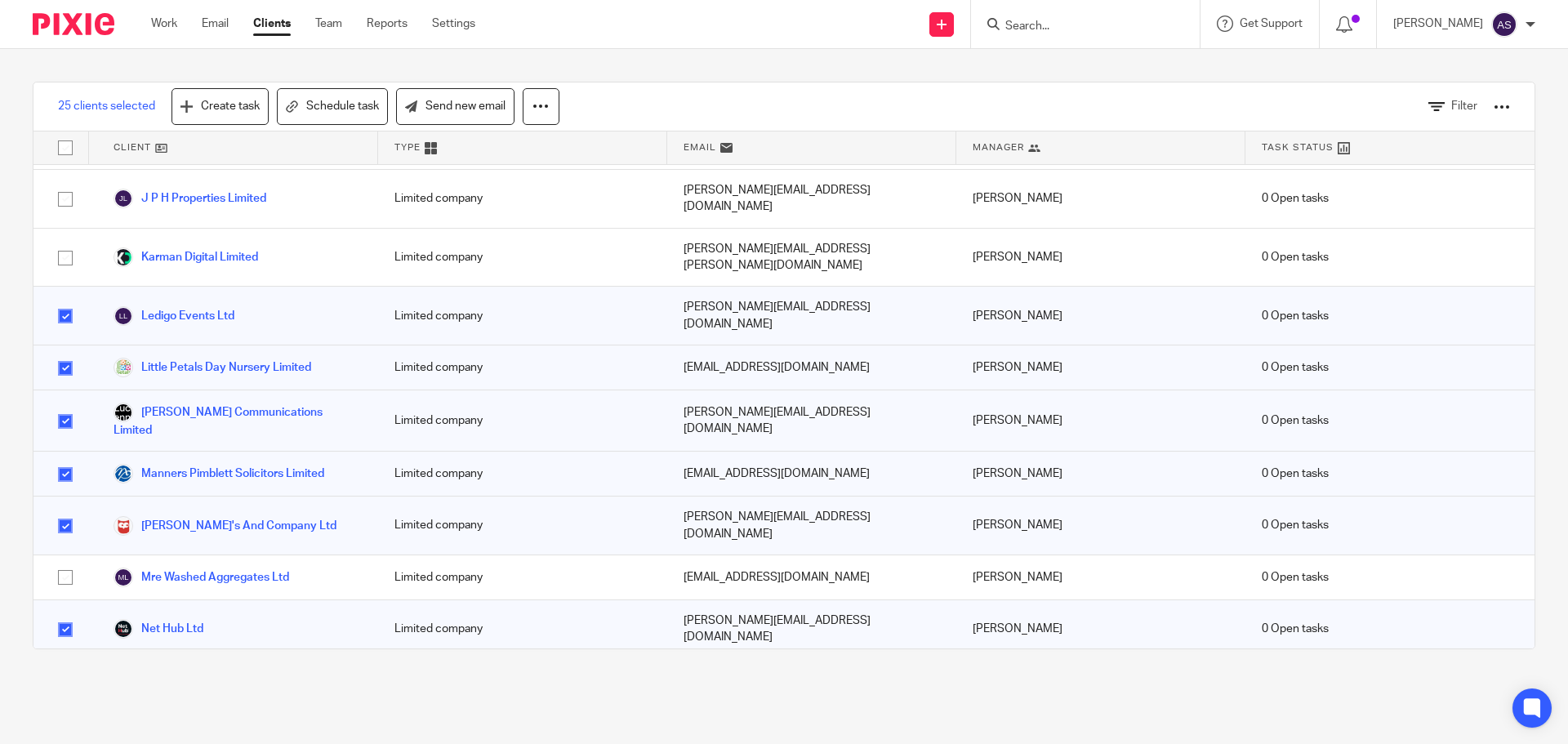
checkbox input "true"
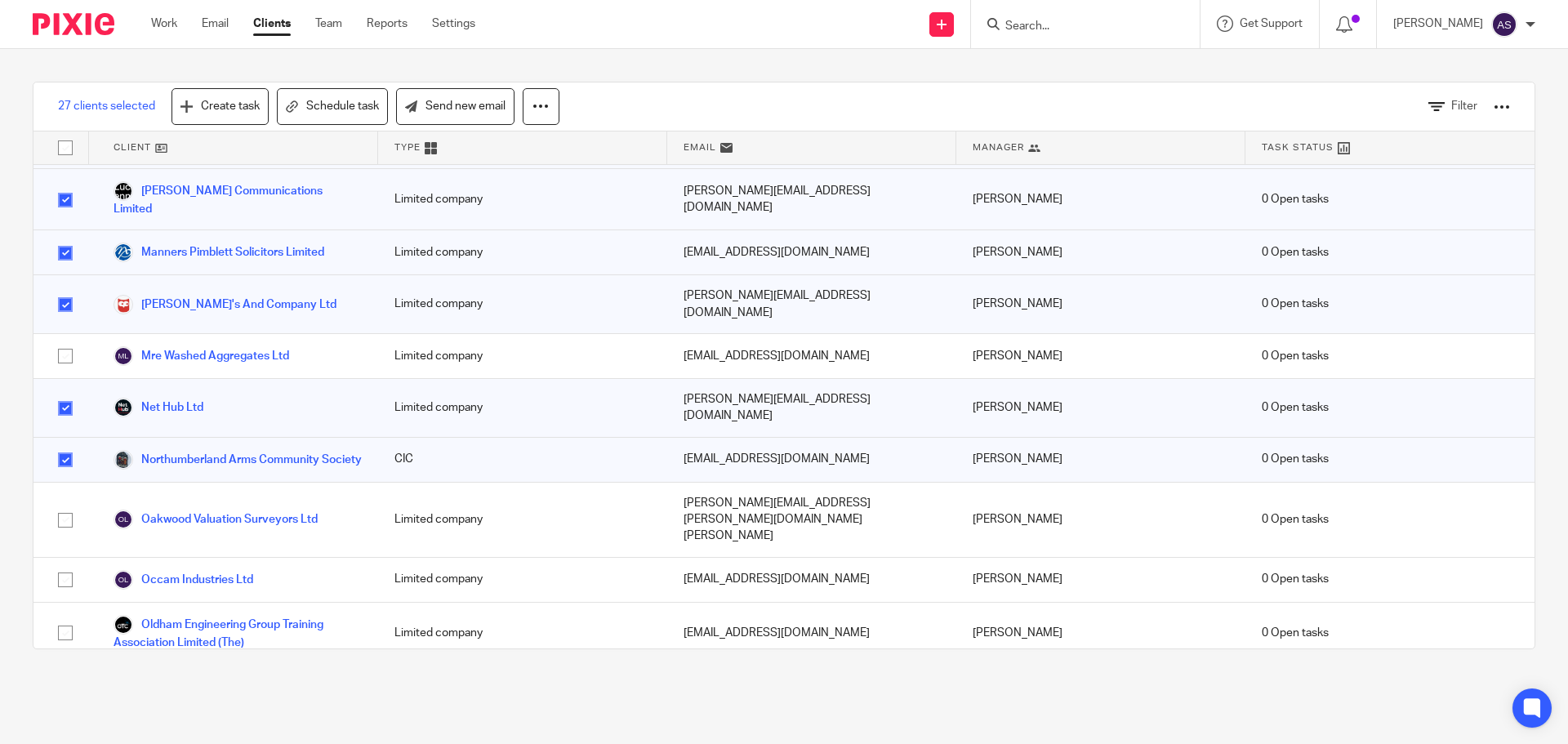
scroll to position [2450, 0]
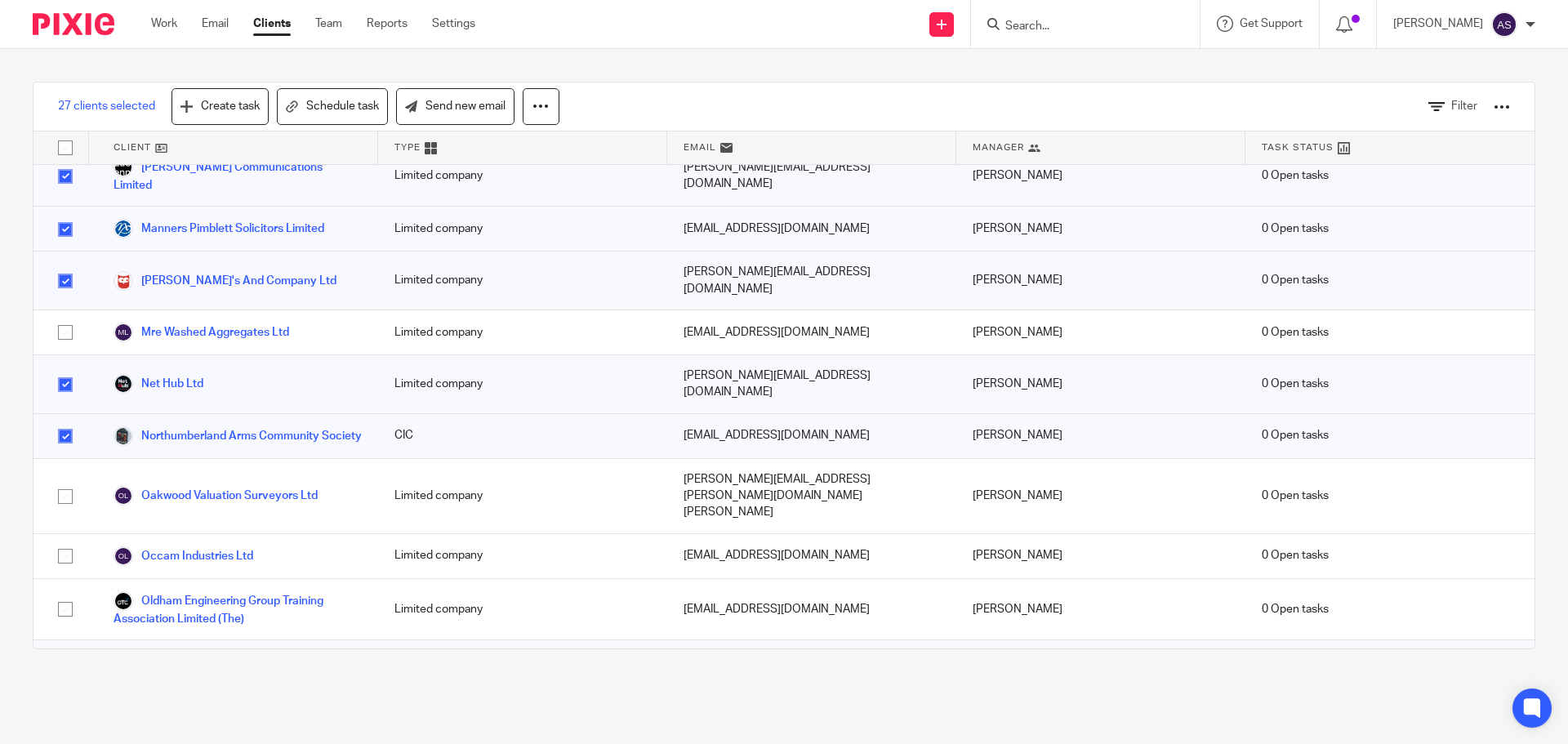
checkbox input "true"
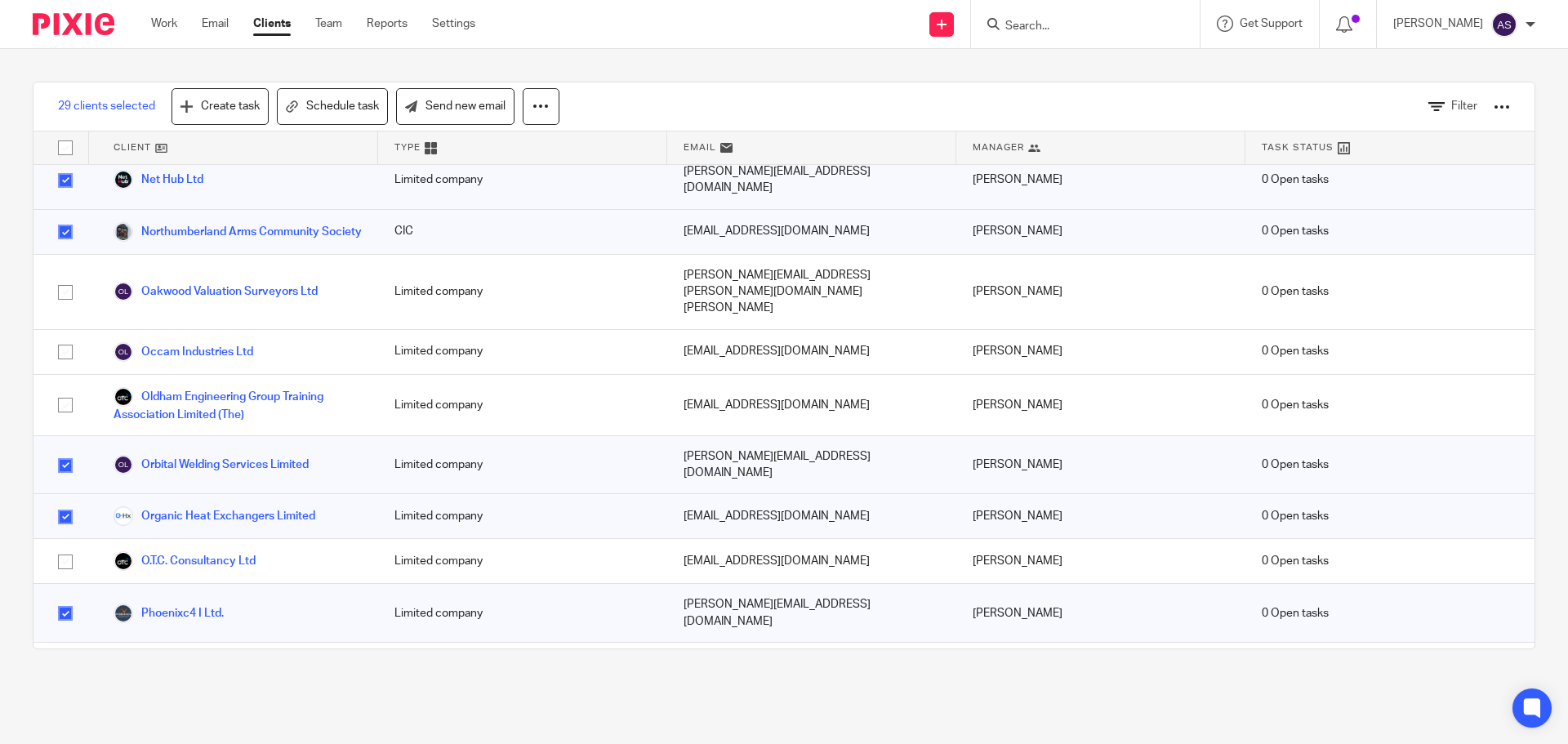
scroll to position [2695, 0]
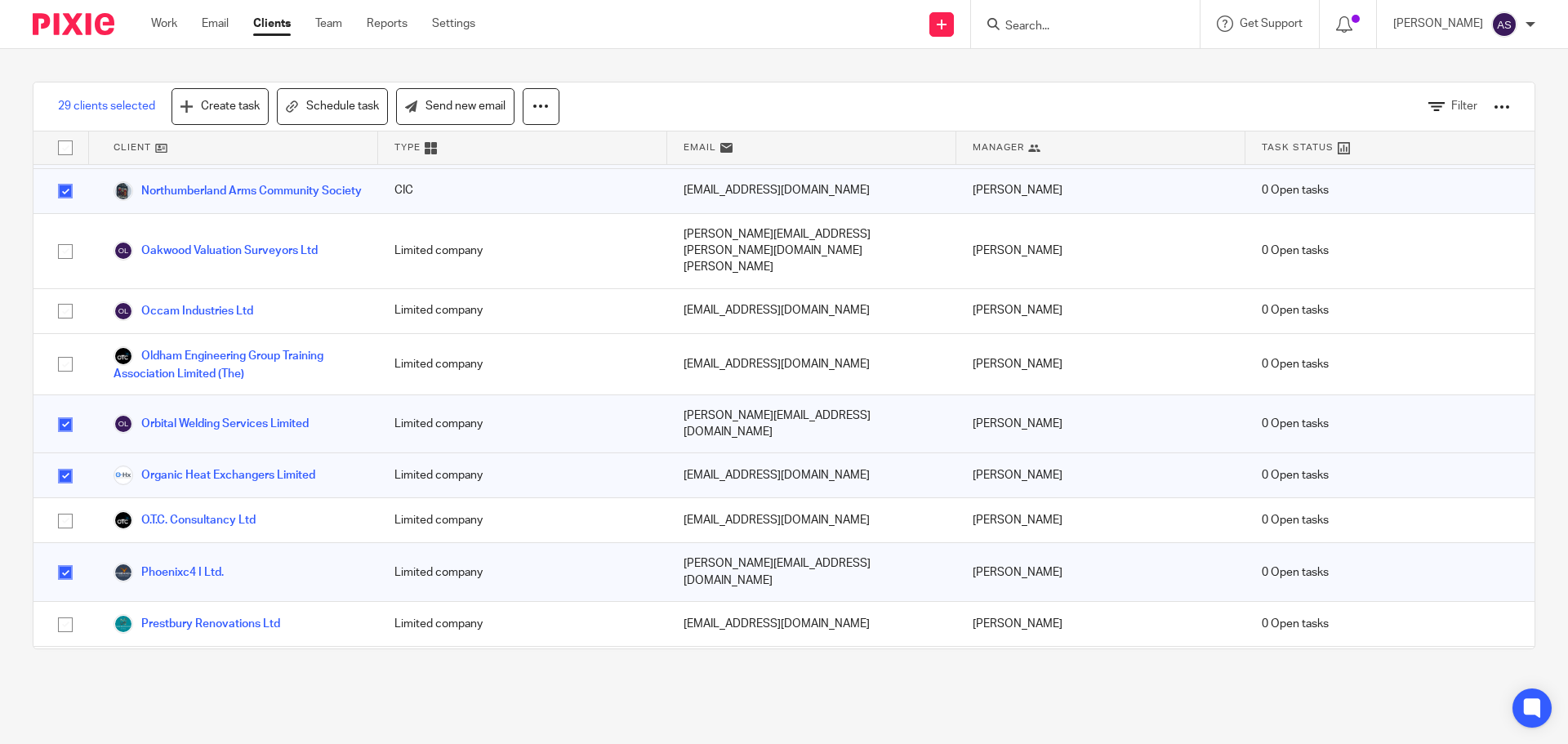
checkbox input "true"
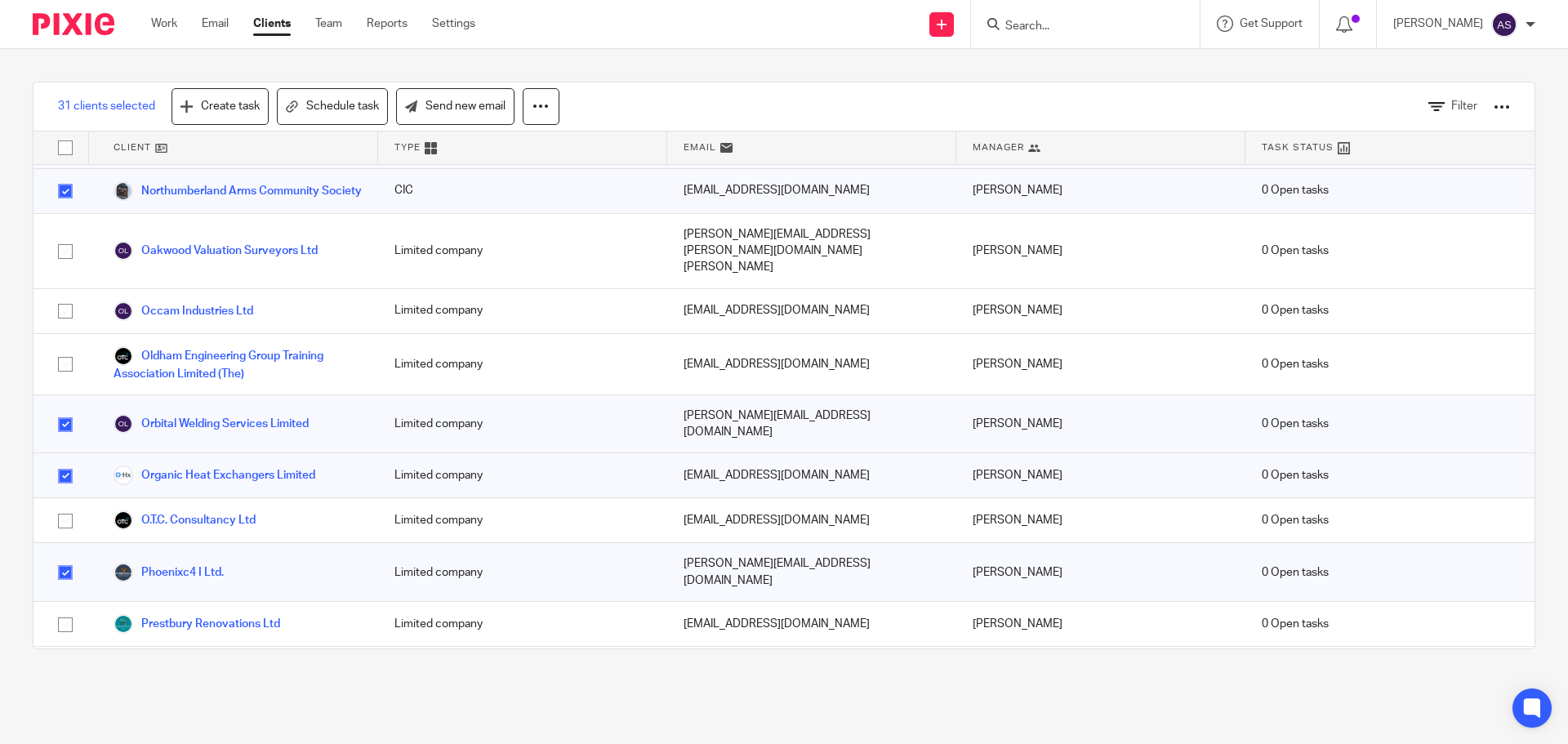
checkbox input "true"
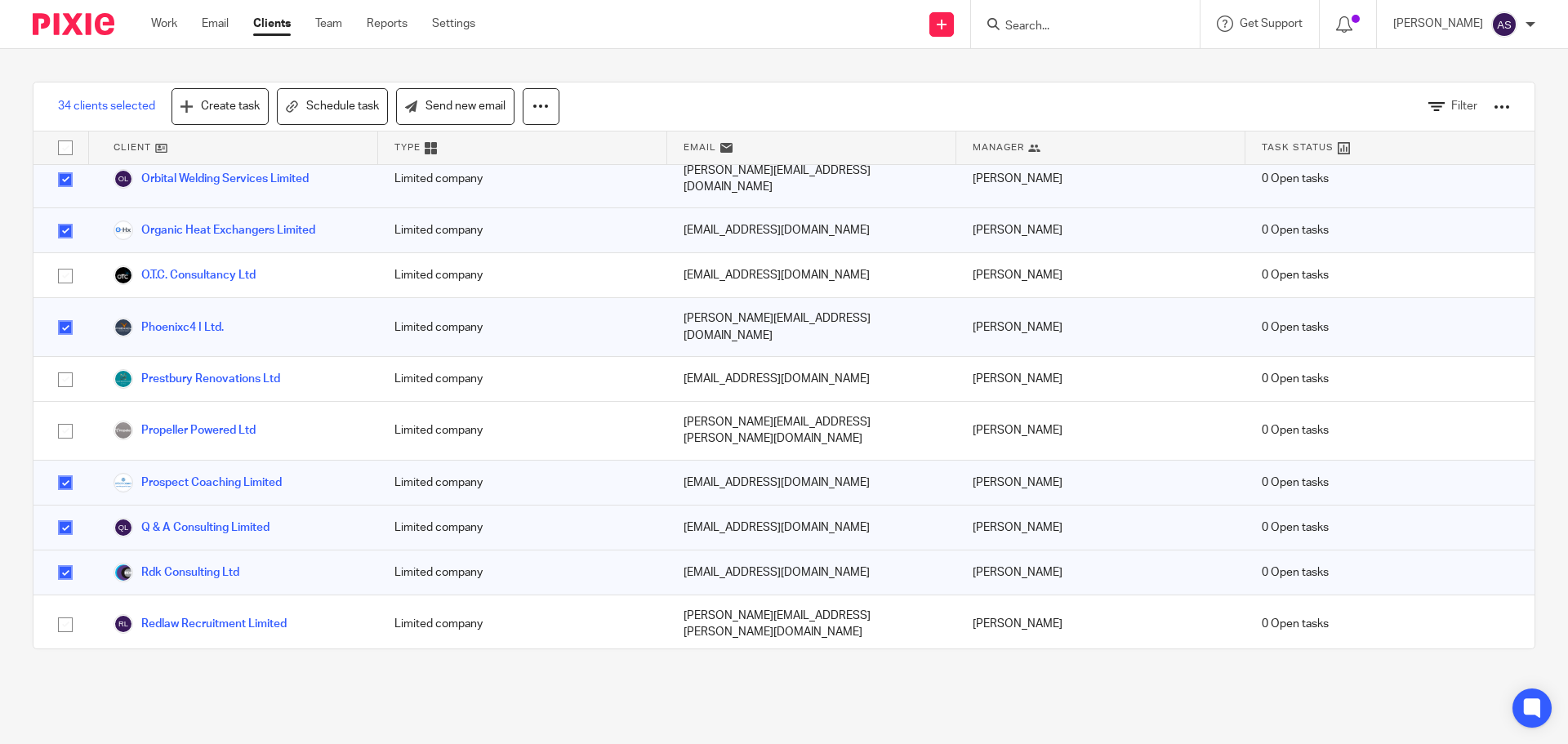
scroll to position [3021, 0]
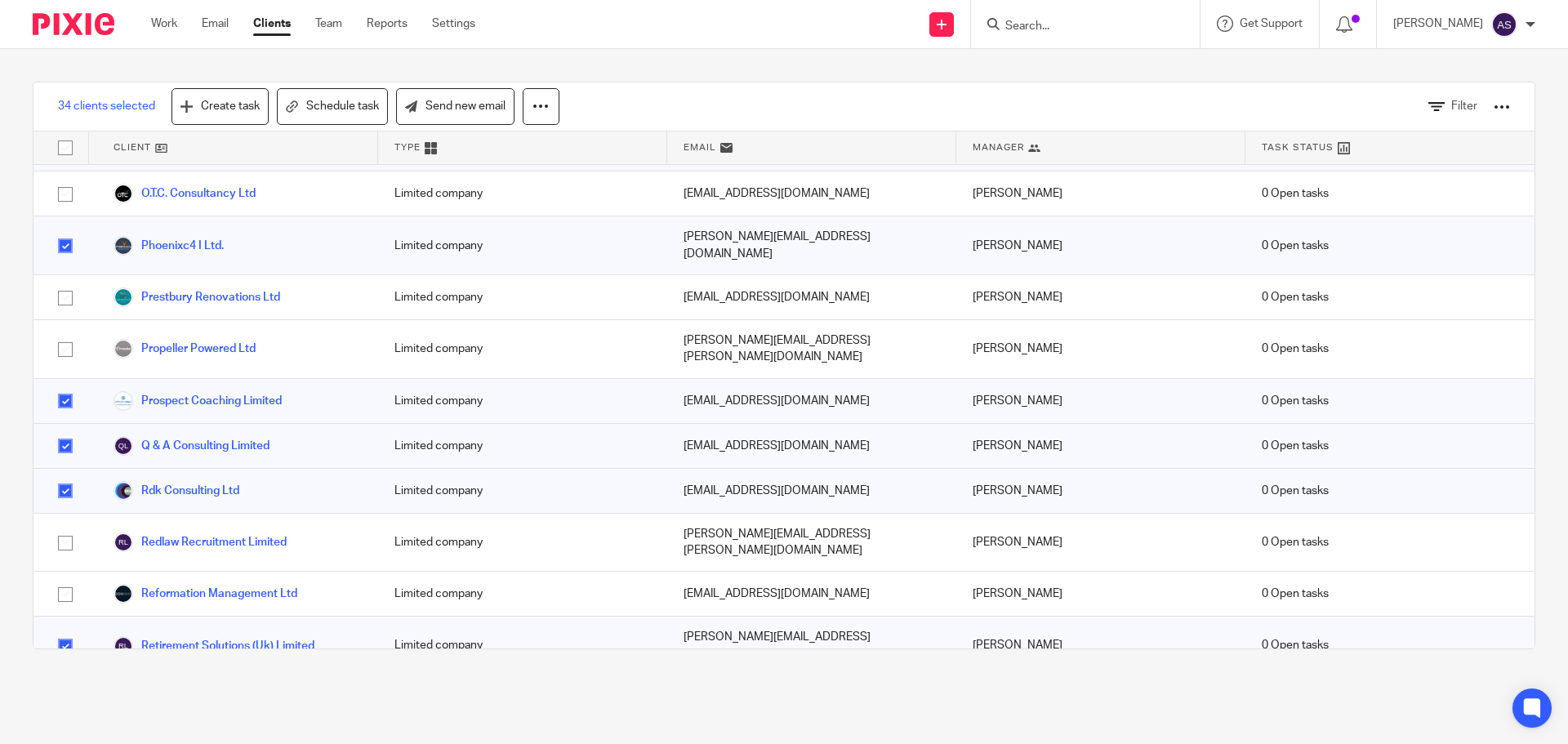
checkbox input "true"
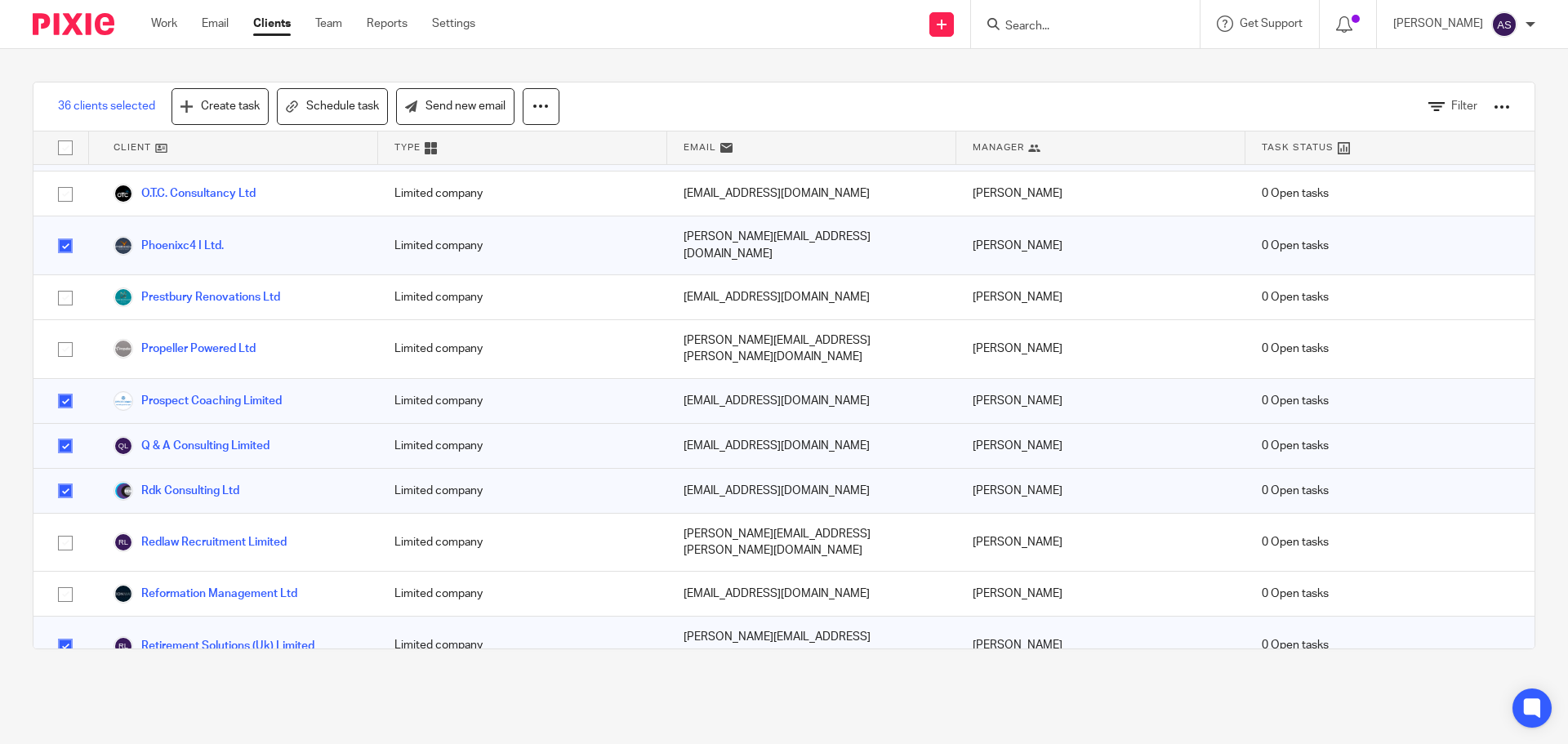
checkbox input "true"
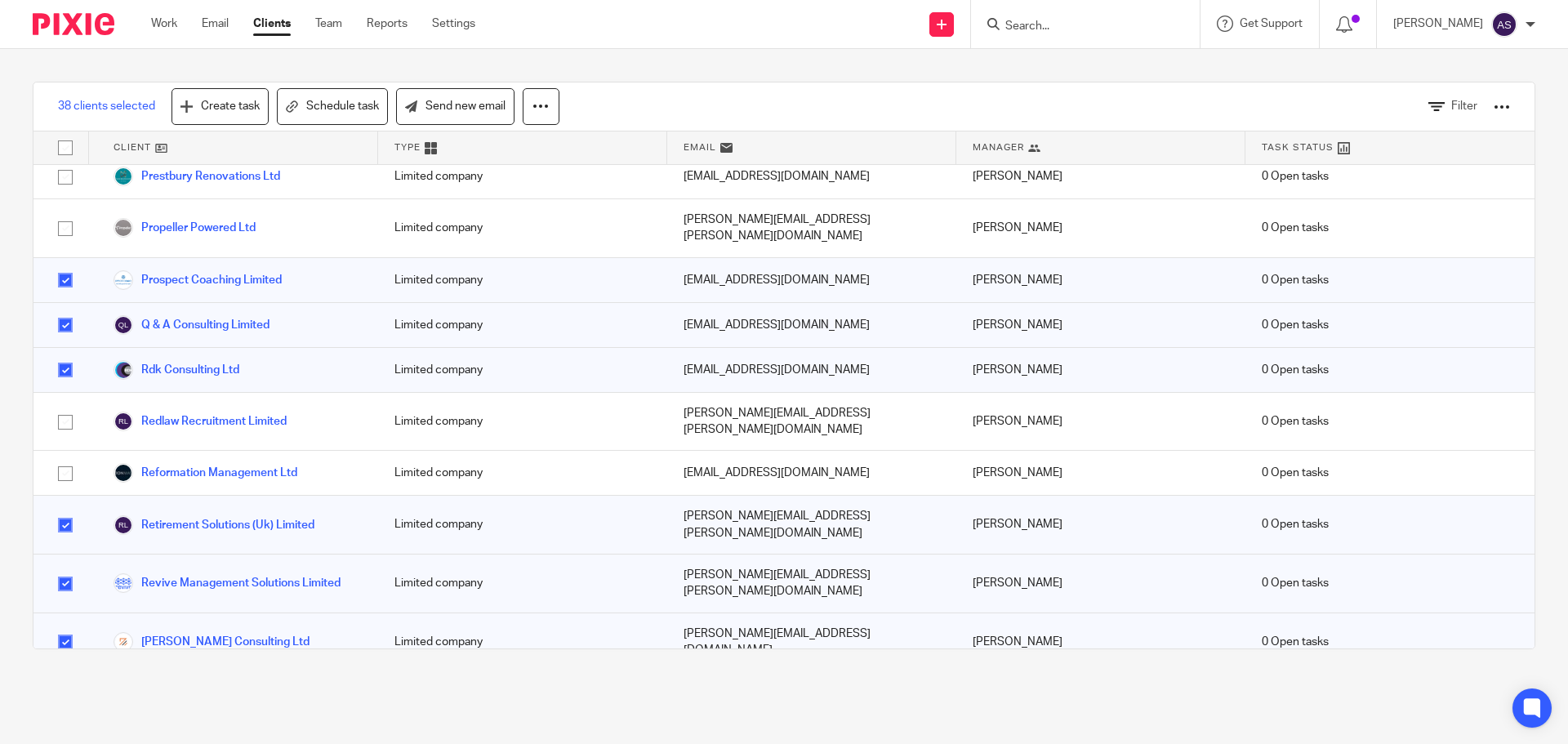
scroll to position [3185, 0]
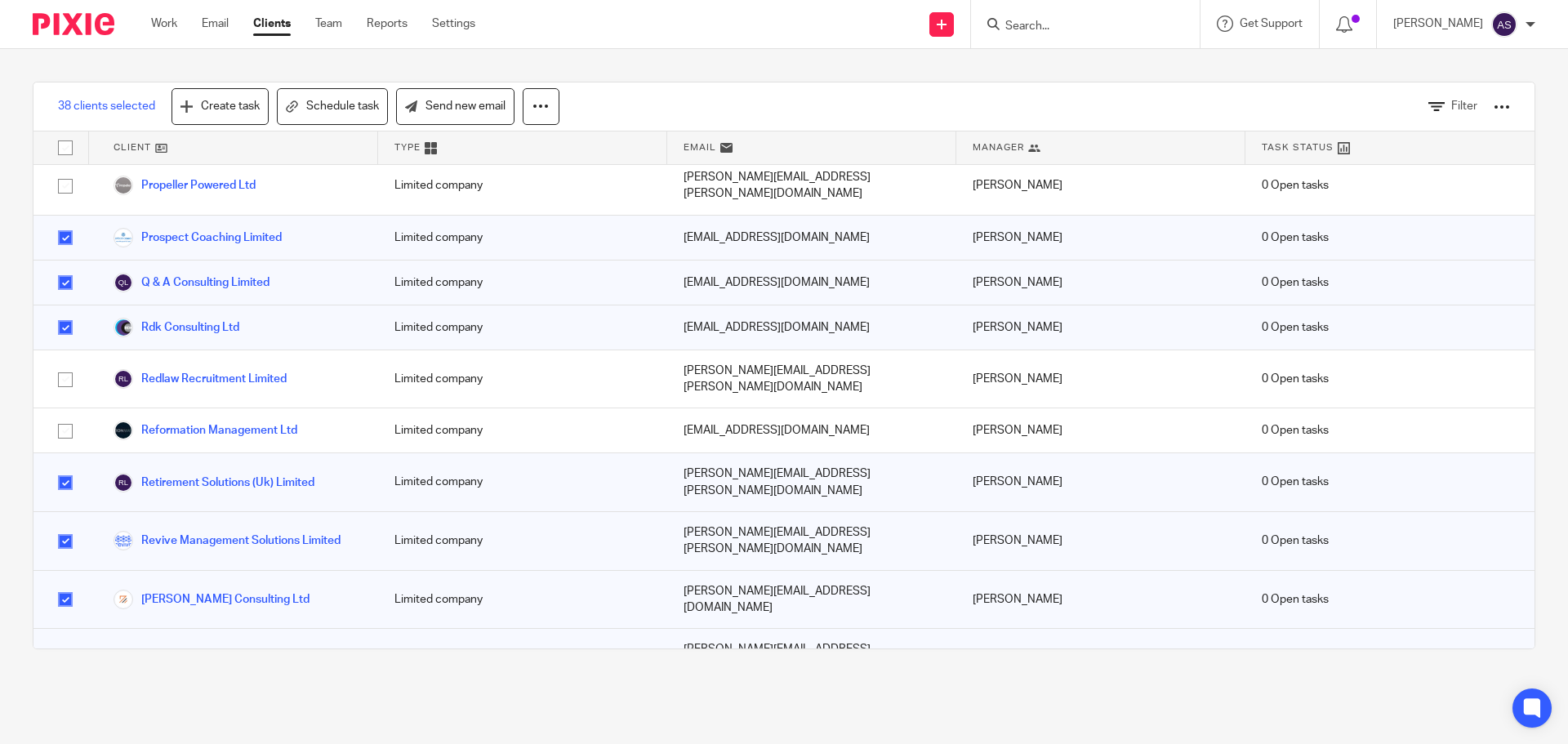
checkbox input "true"
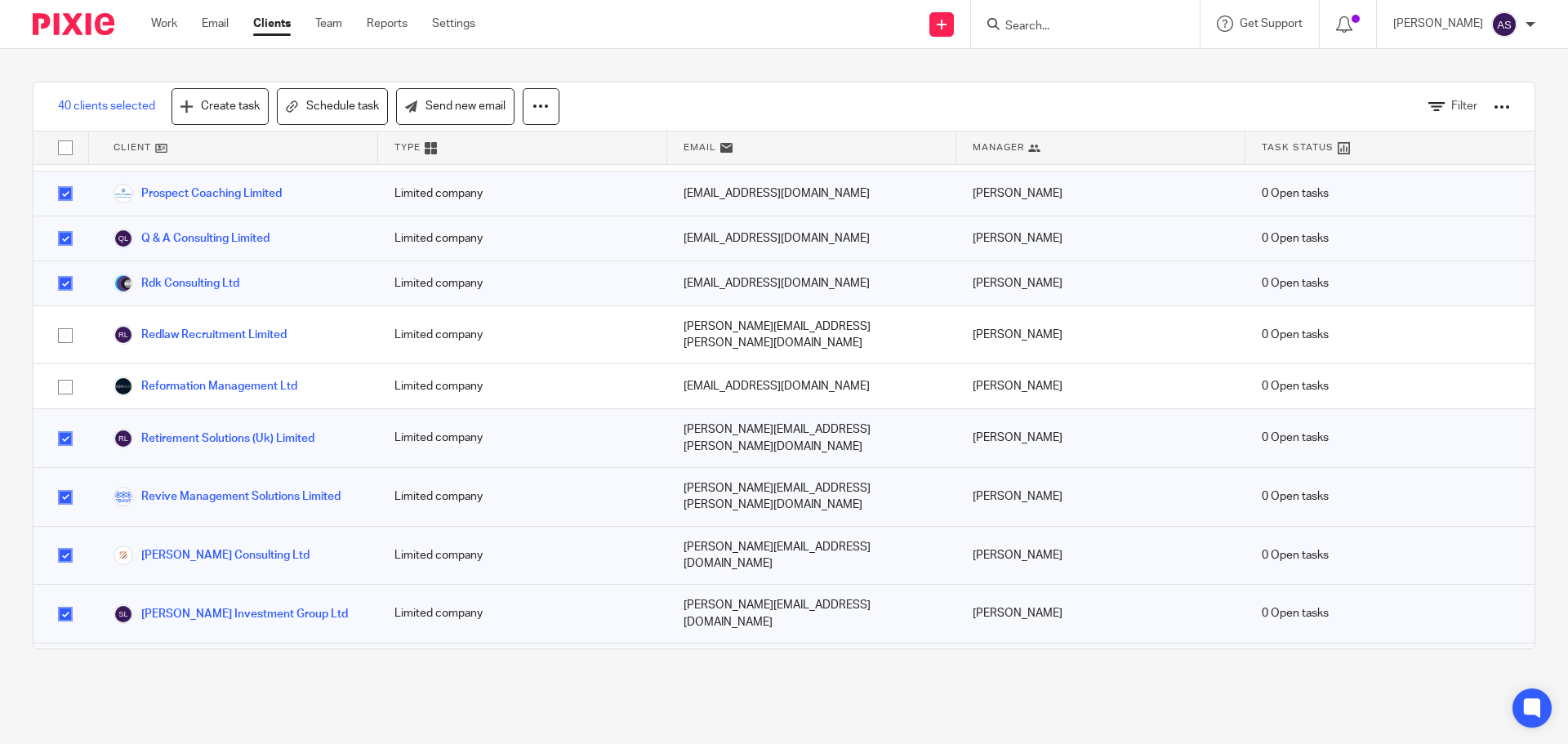
scroll to position [3266, 0]
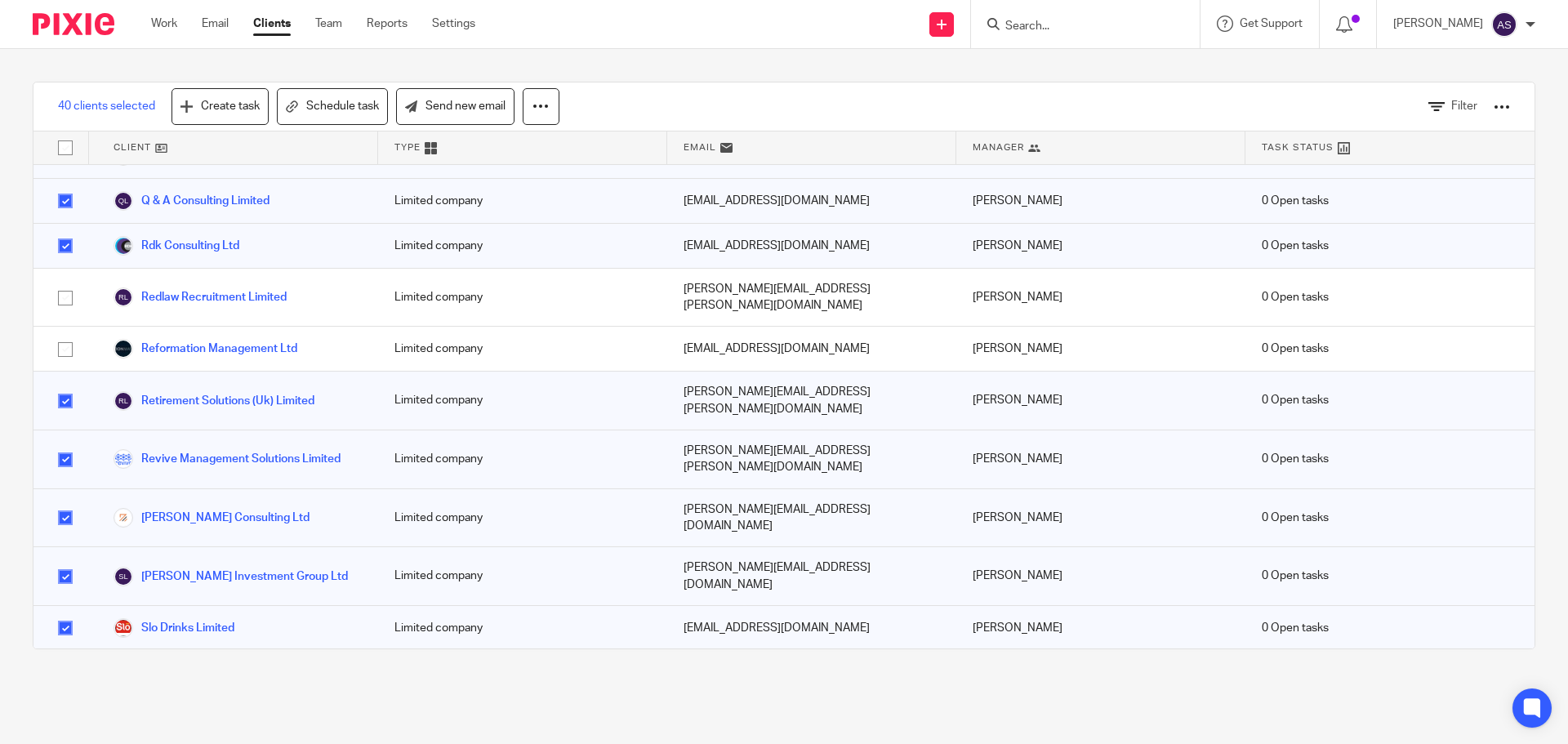
checkbox input "true"
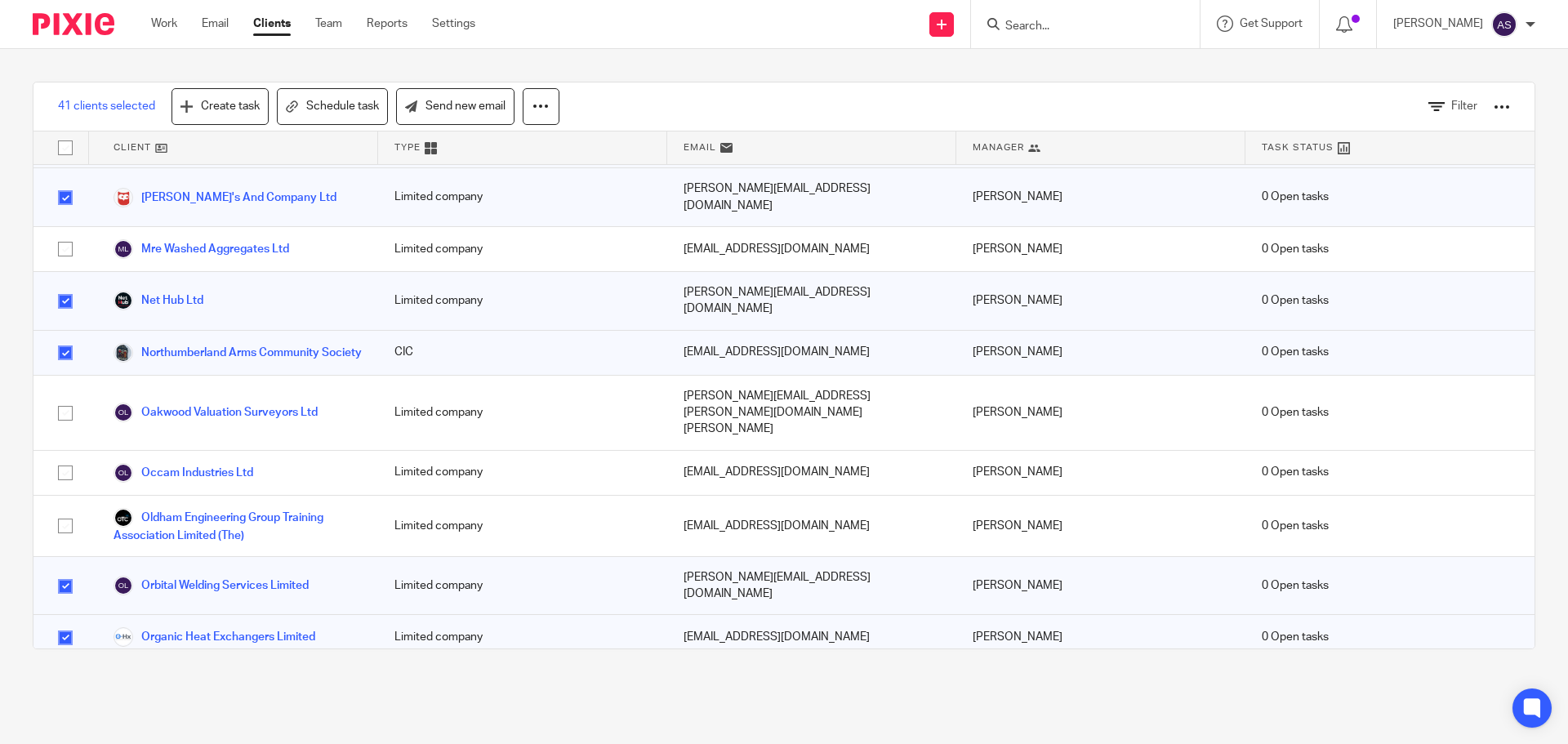
scroll to position [2531, 0]
checkbox input "false"
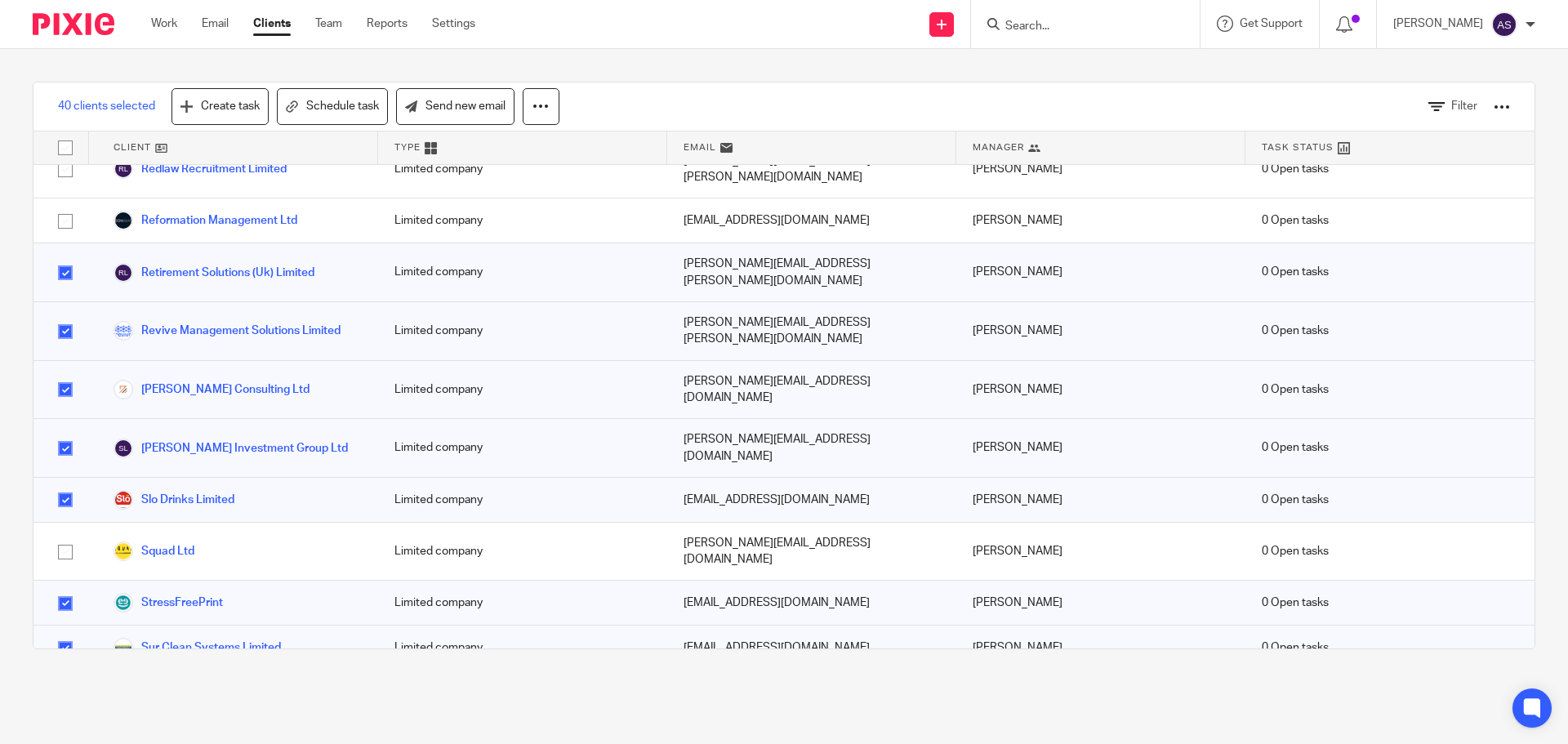
scroll to position [3442, 0]
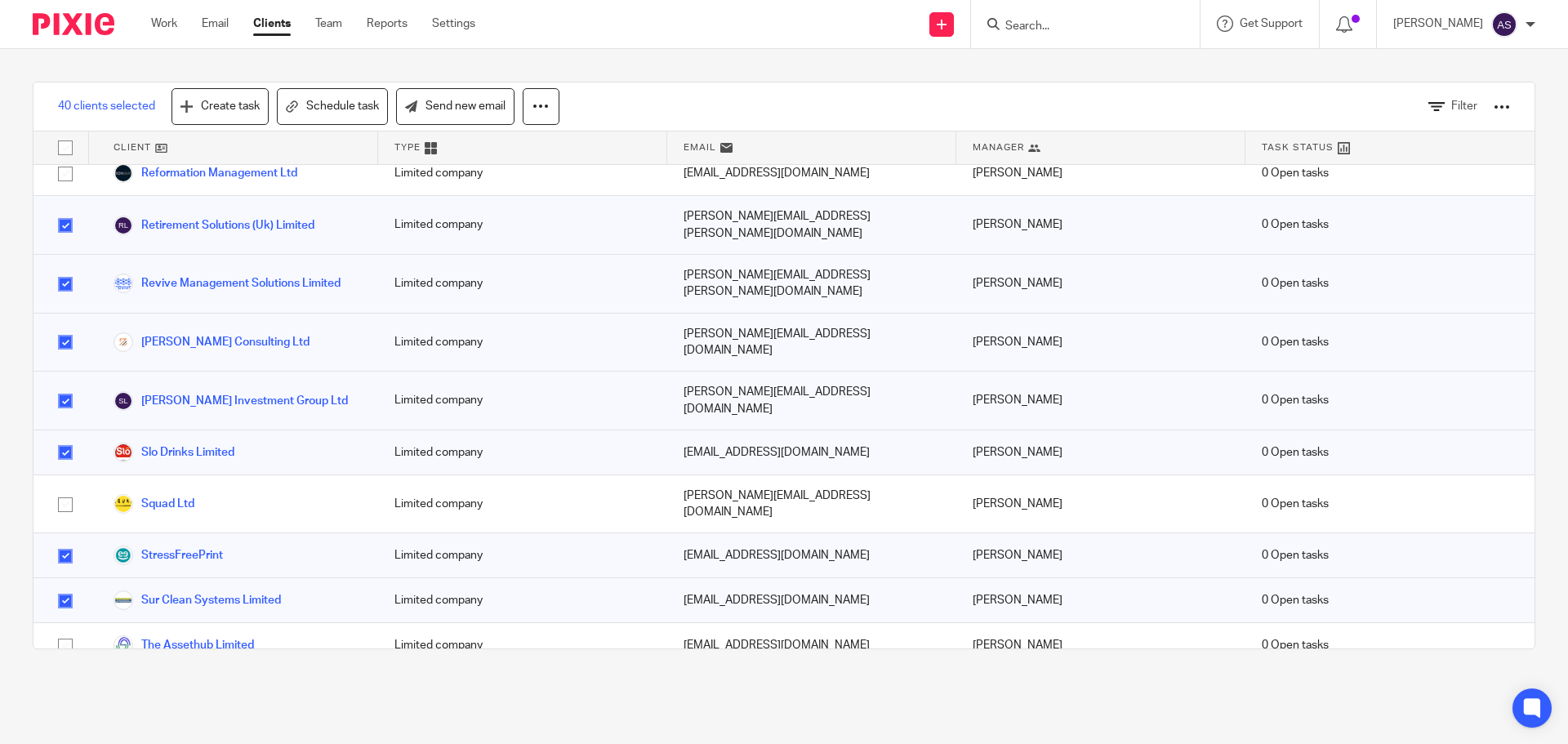
checkbox input "true"
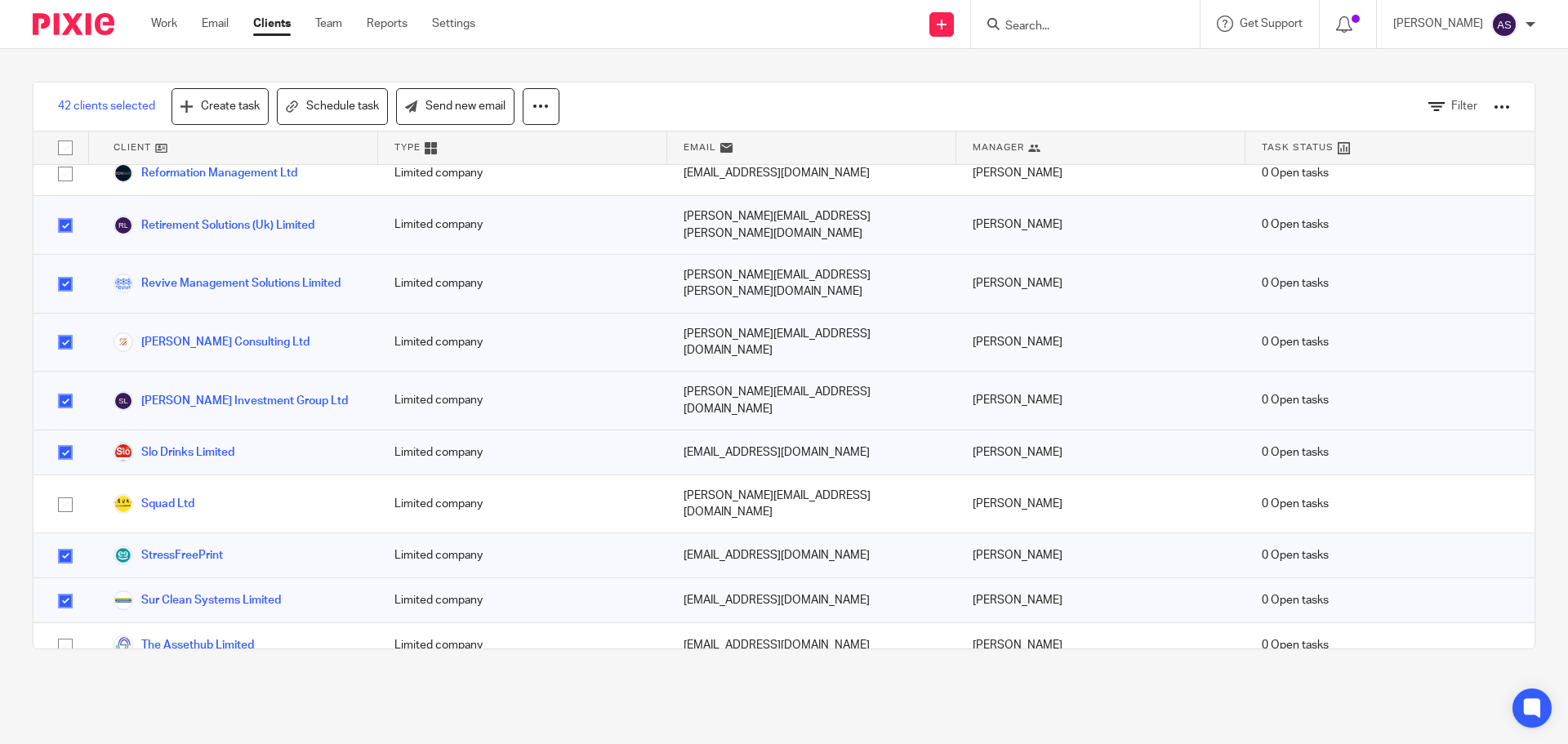
checkbox input "true"
click at [488, 109] on link "Send new email" at bounding box center [456, 106] width 118 height 37
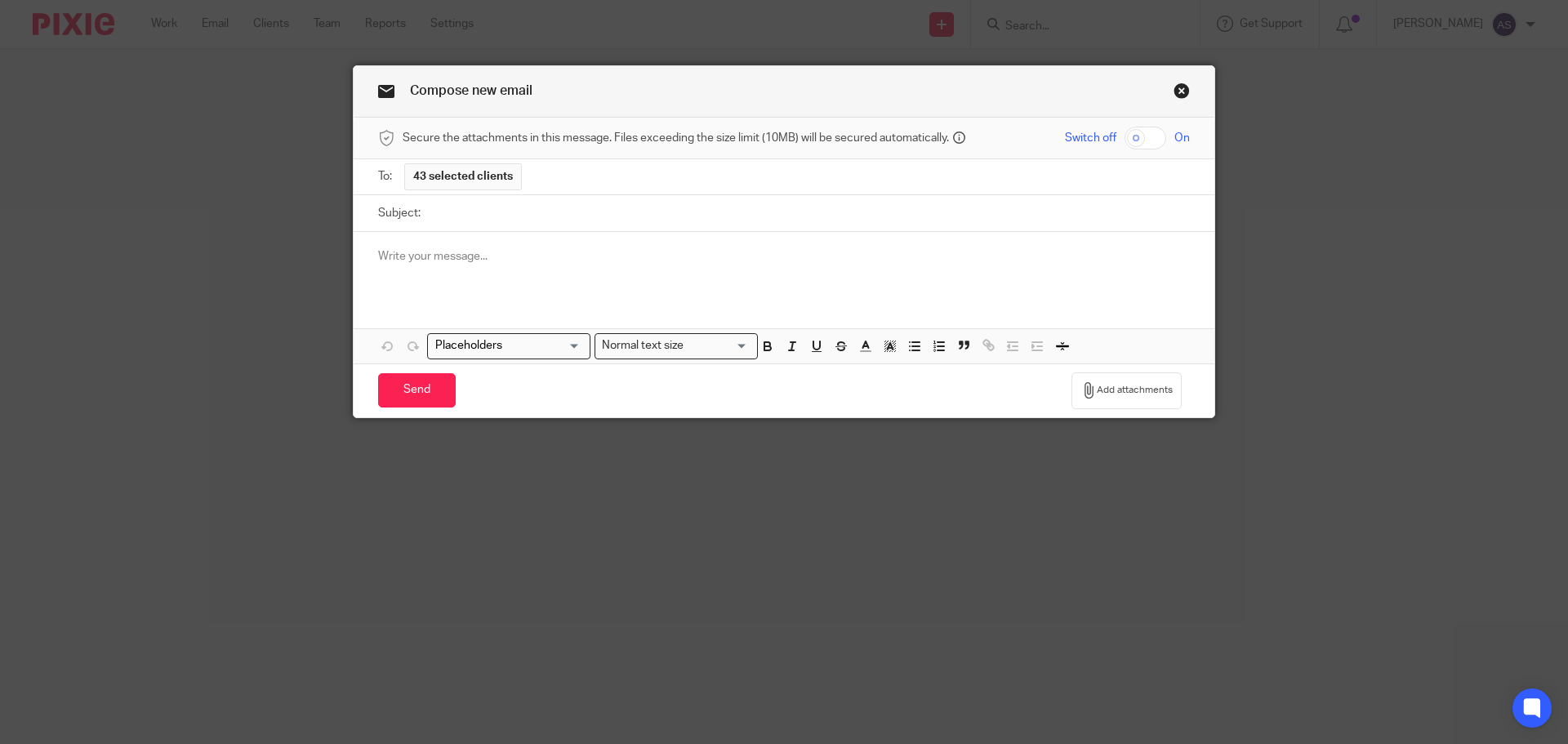
click at [422, 273] on div at bounding box center [784, 263] width 861 height 63
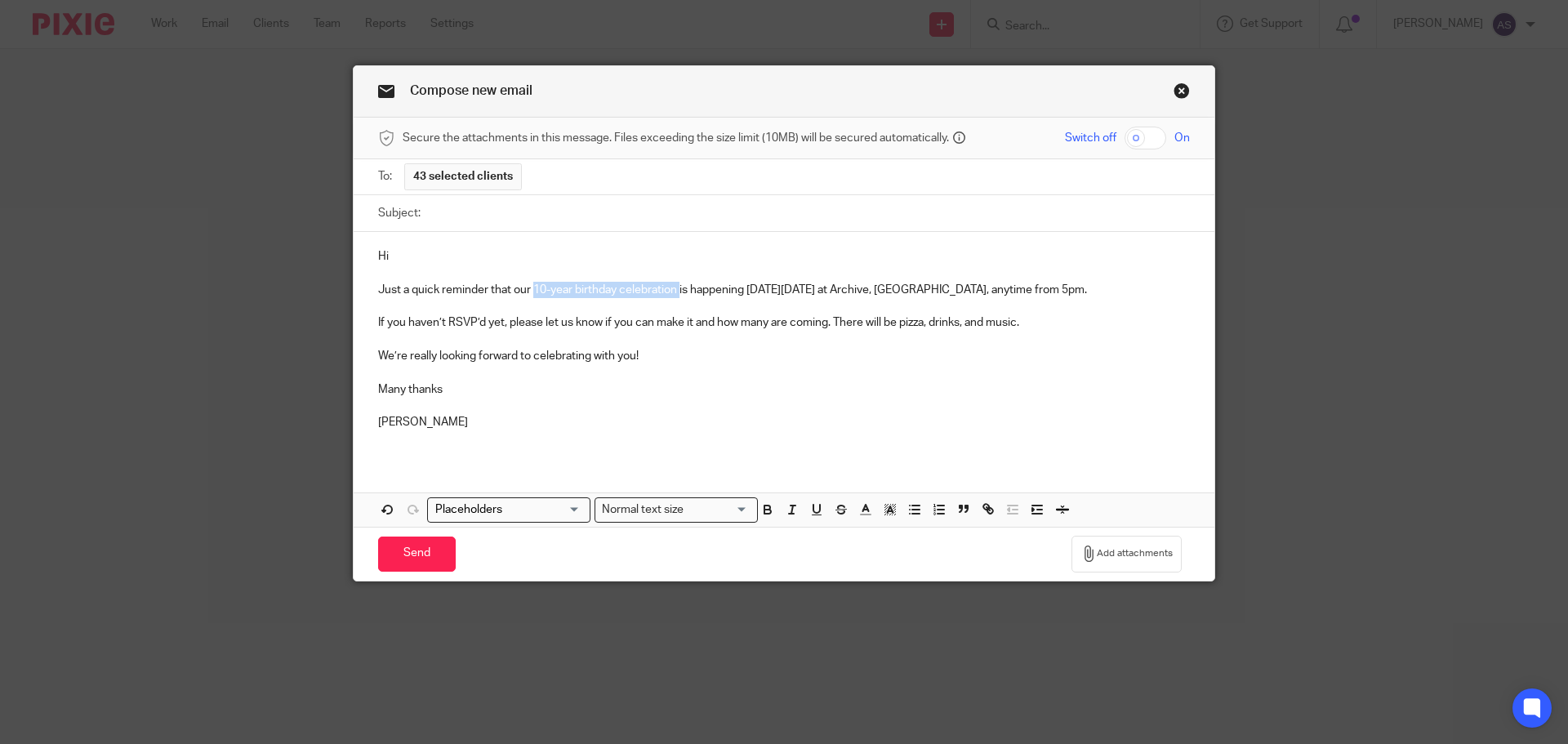
drag, startPoint x: 529, startPoint y: 289, endPoint x: 676, endPoint y: 294, distance: 147.1
click at [676, 294] on p "Just a quick reminder that our 10-year birthday celebration is happening next F…" at bounding box center [784, 290] width 812 height 16
copy p "10-year birthday celebration"
click at [516, 215] on input "Subject:" at bounding box center [809, 213] width 761 height 37
paste input "10-year birthday celebration"
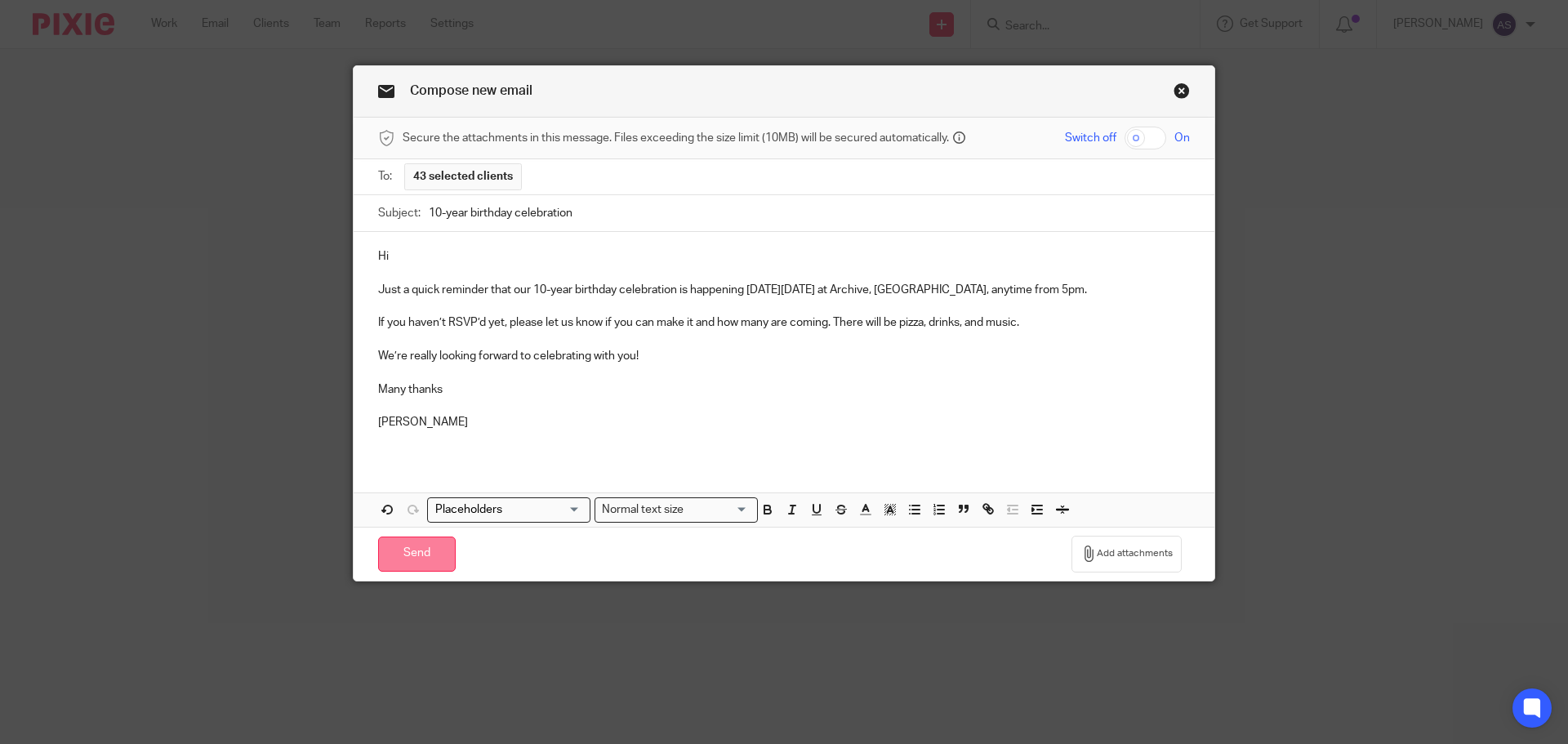
type input "10-year birthday celebration"
click at [423, 557] on input "Send" at bounding box center [417, 554] width 77 height 35
